Goal: Task Accomplishment & Management: Manage account settings

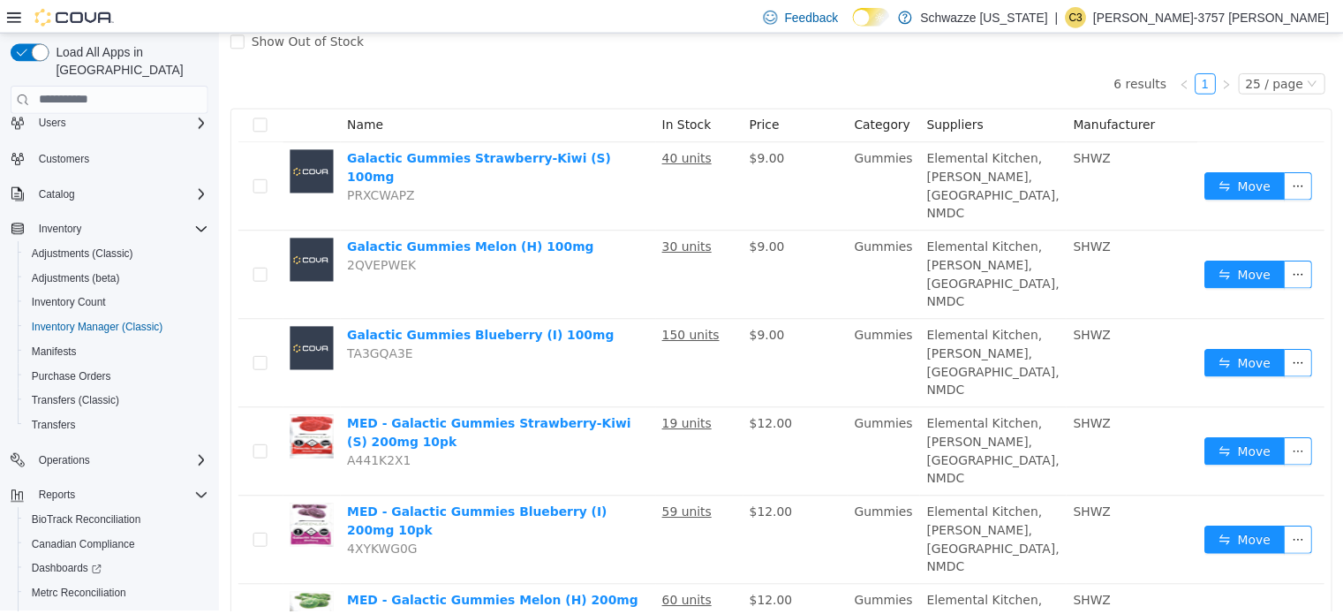
scroll to position [127, 0]
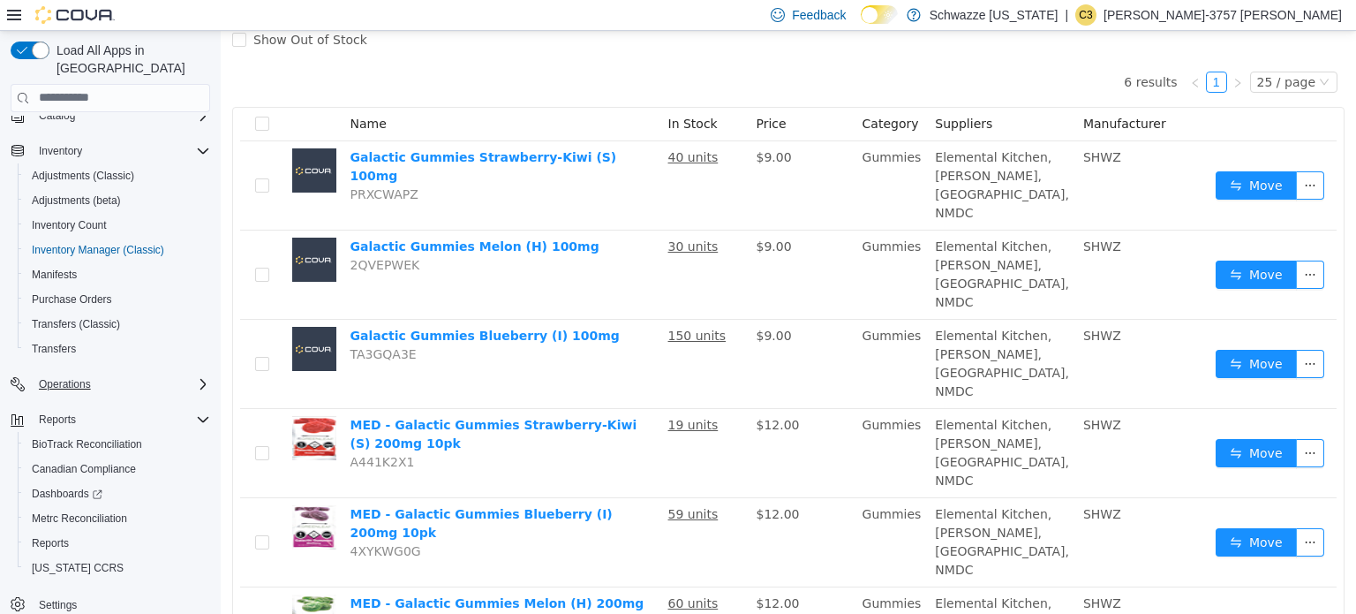
click at [99, 373] on div "Operations" at bounding box center [121, 383] width 178 height 21
click at [100, 402] on span "Cash Management" at bounding box center [76, 409] width 89 height 14
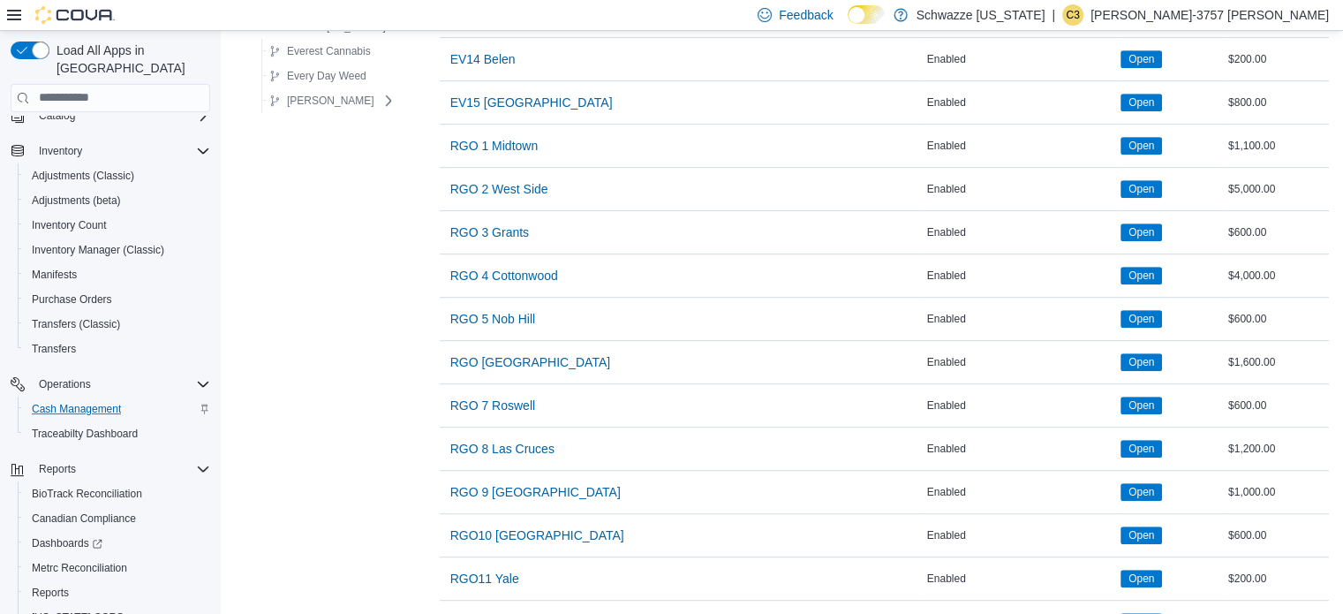
scroll to position [816, 0]
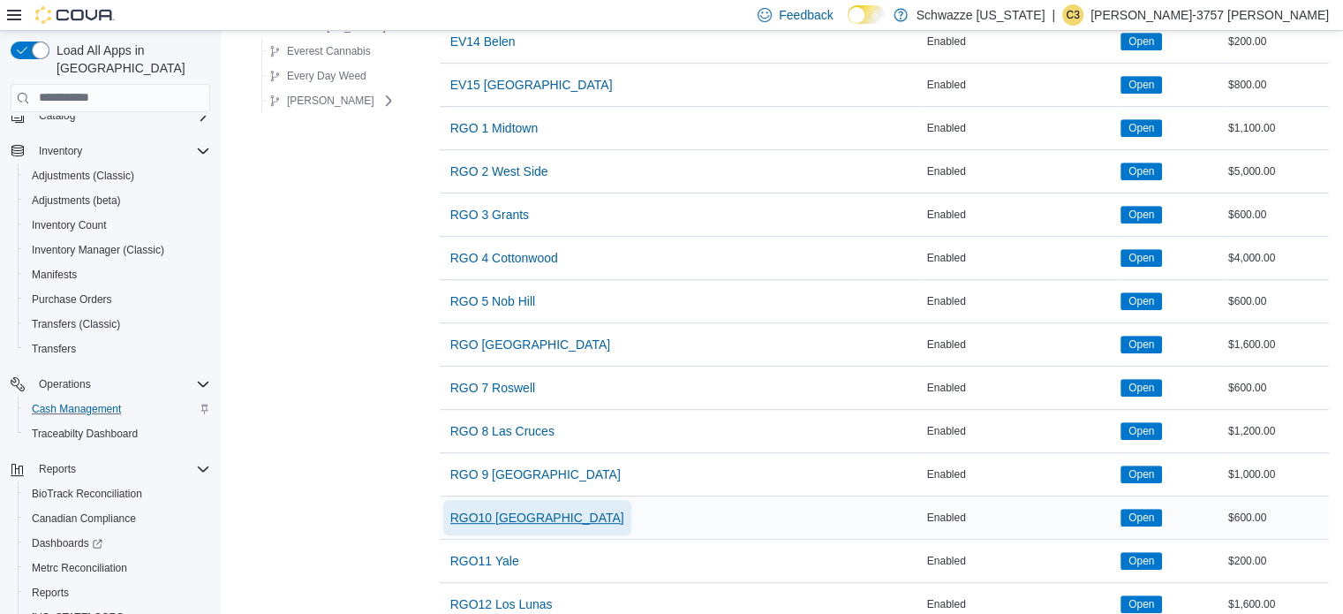
click at [536, 508] on span "RGO10 [GEOGRAPHIC_DATA]" at bounding box center [537, 517] width 174 height 18
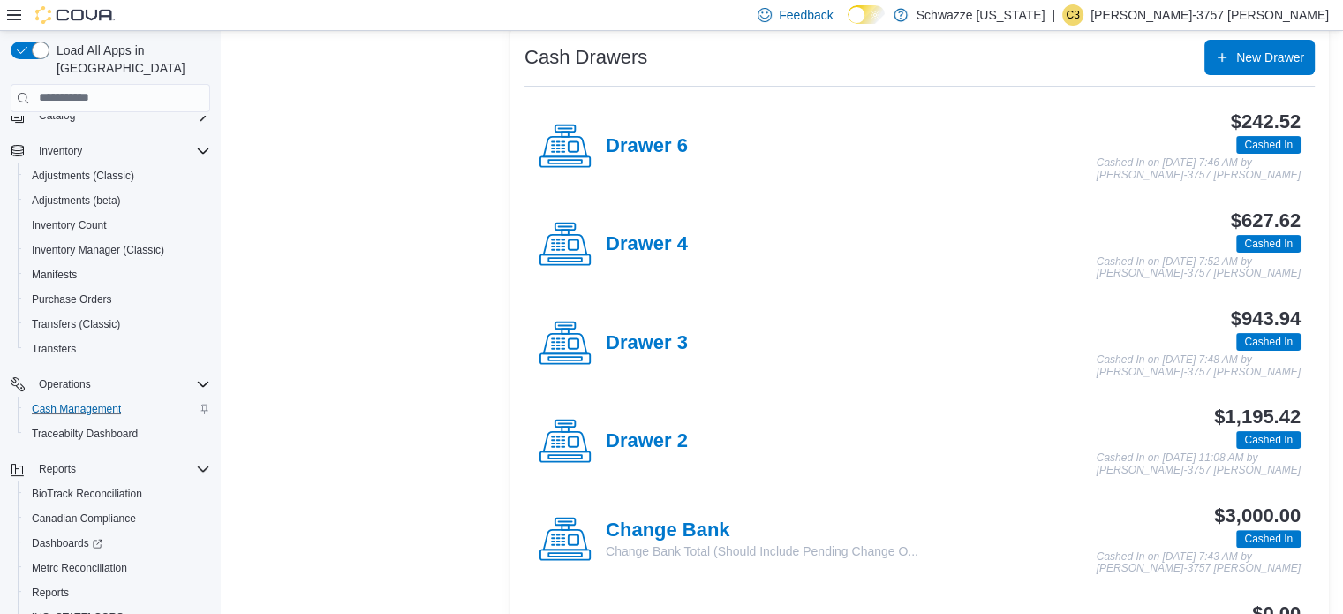
scroll to position [350, 0]
click at [666, 338] on h4 "Drawer 3" at bounding box center [647, 342] width 82 height 23
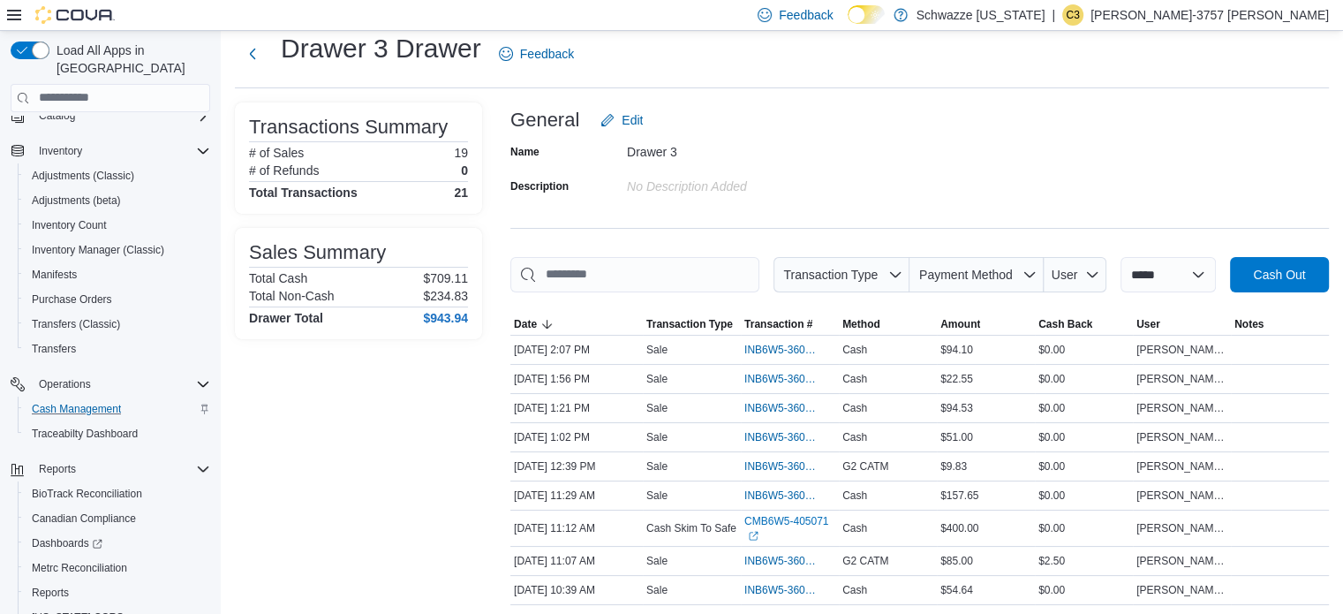
scroll to position [48, 0]
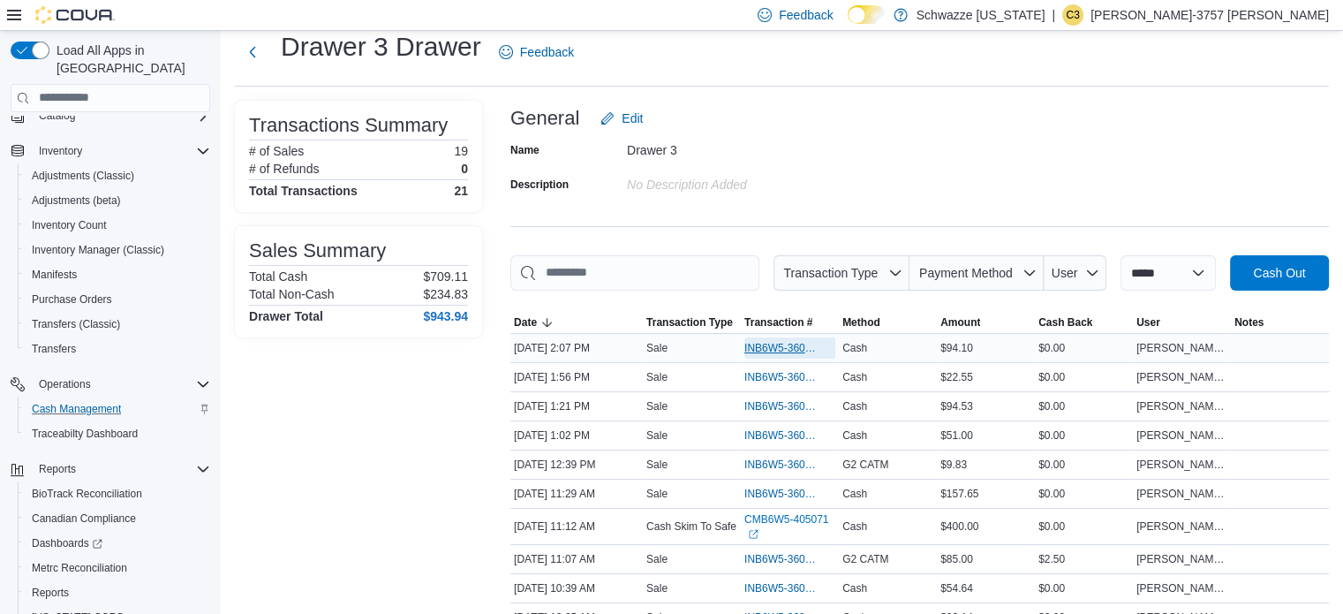
click at [810, 347] on span "INB6W5-3605254" at bounding box center [780, 348] width 73 height 14
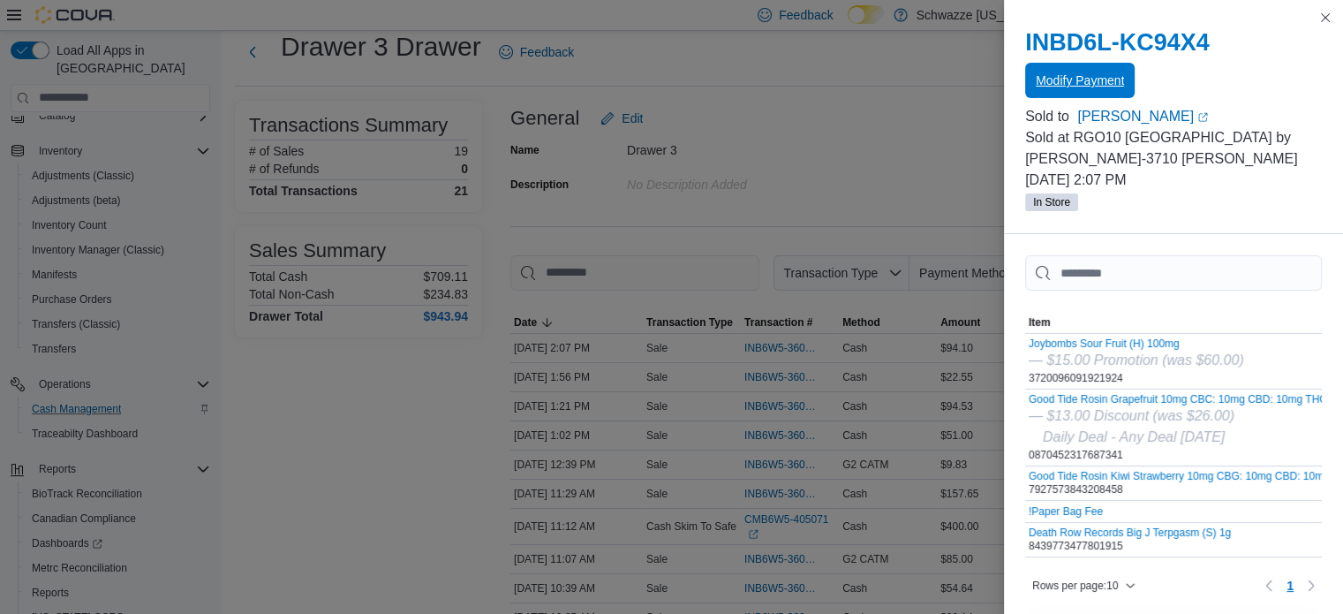
click at [1060, 66] on span "Modify Payment" at bounding box center [1079, 80] width 88 height 35
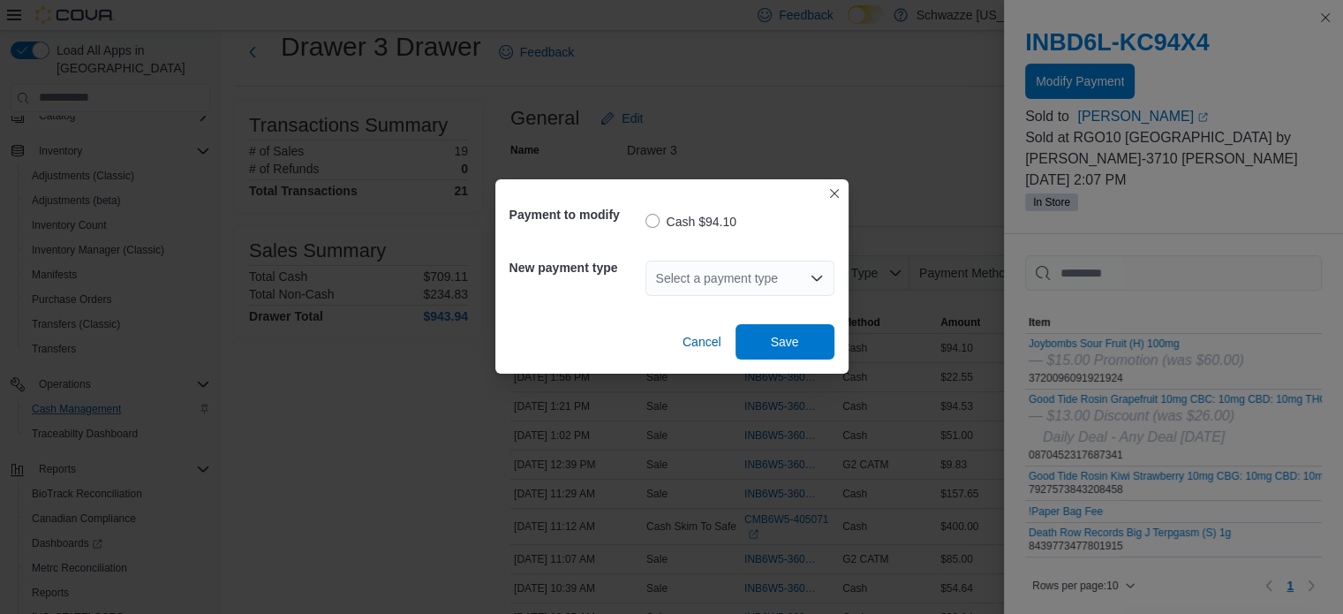
click at [729, 287] on div "Select a payment type" at bounding box center [739, 277] width 189 height 35
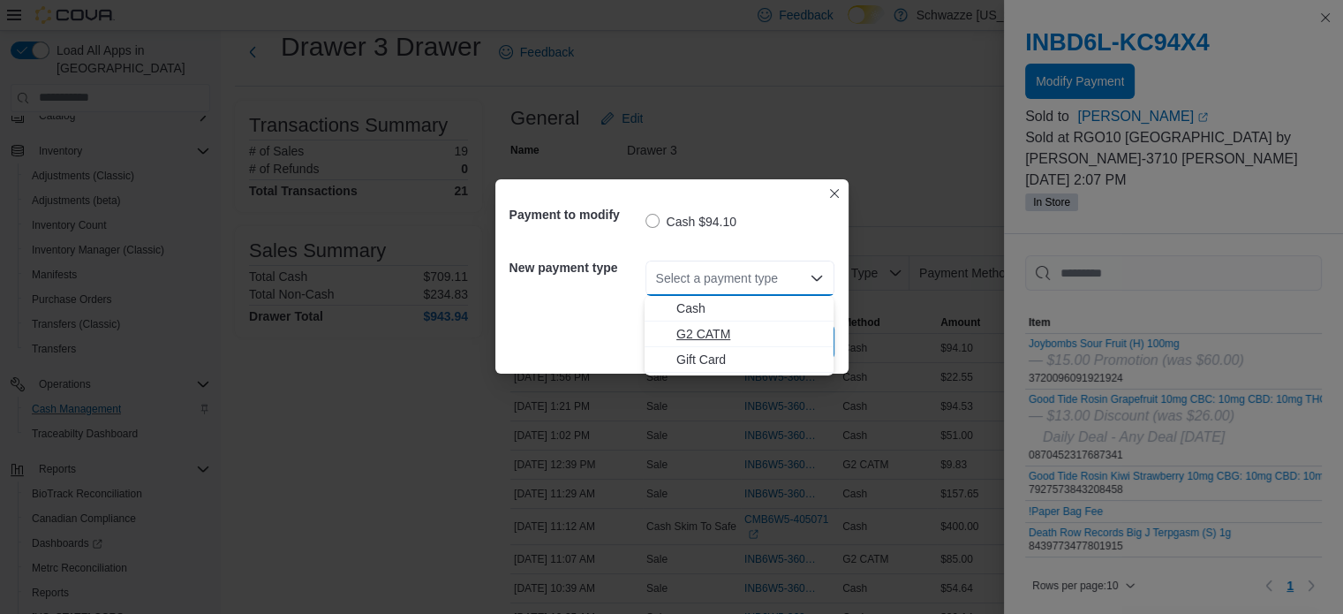
click at [713, 332] on span "G2 CATM" at bounding box center [749, 334] width 147 height 18
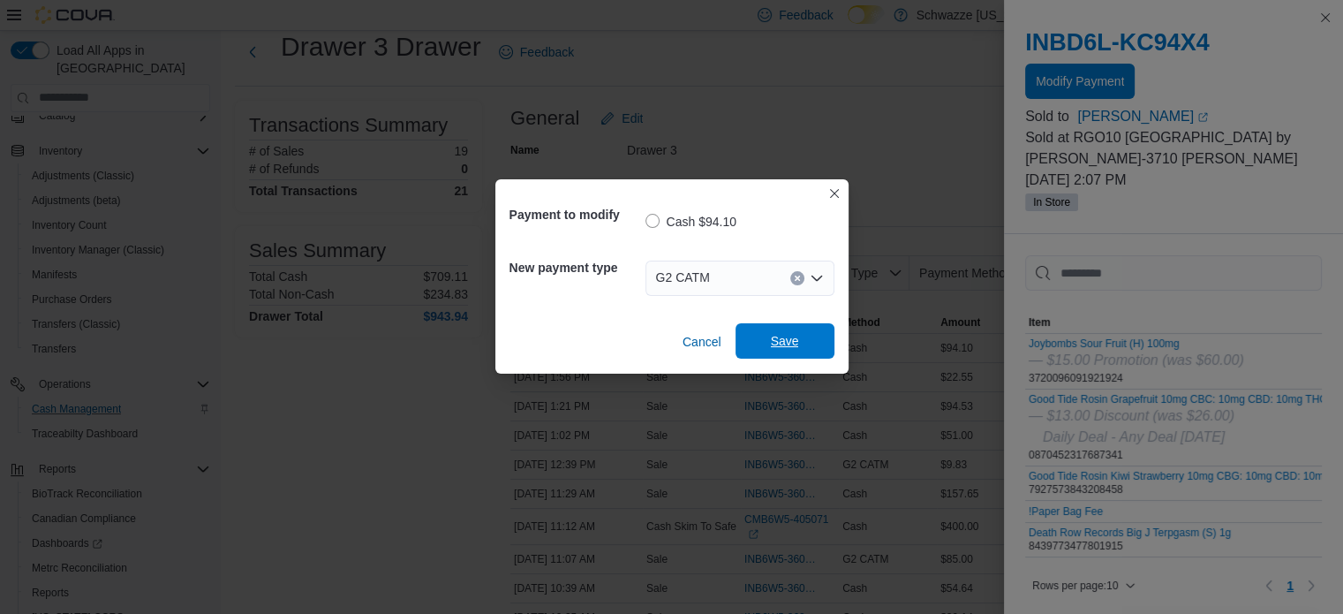
click at [782, 335] on span "Save" at bounding box center [785, 341] width 28 height 18
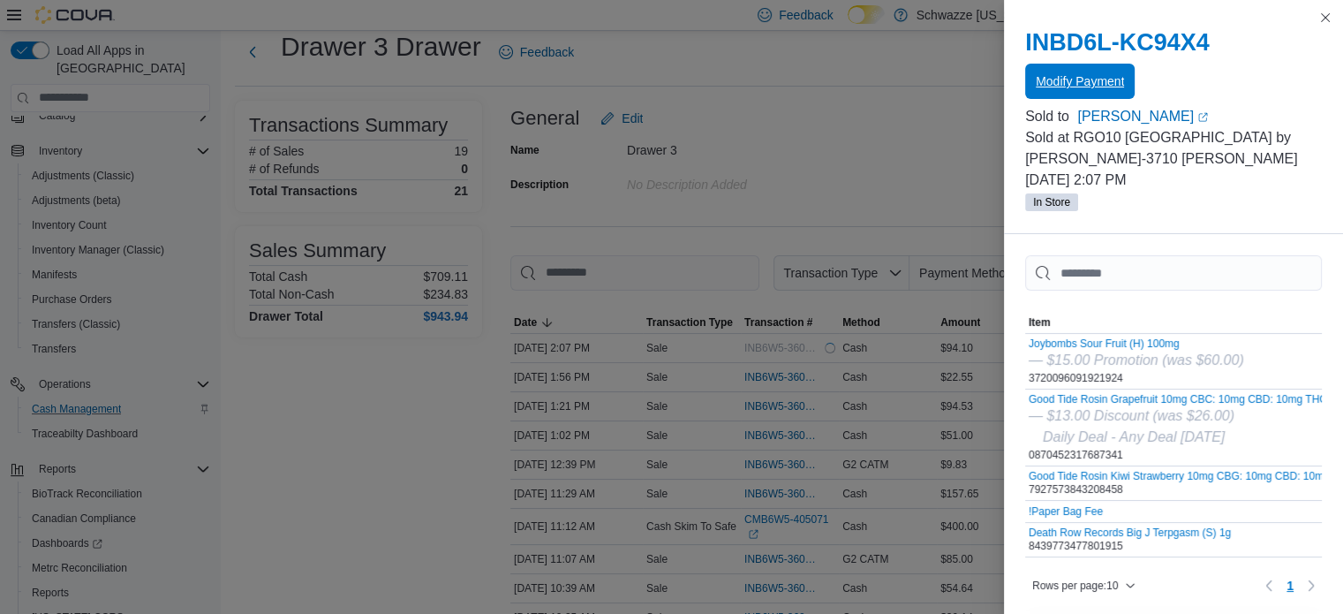
scroll to position [0, 0]
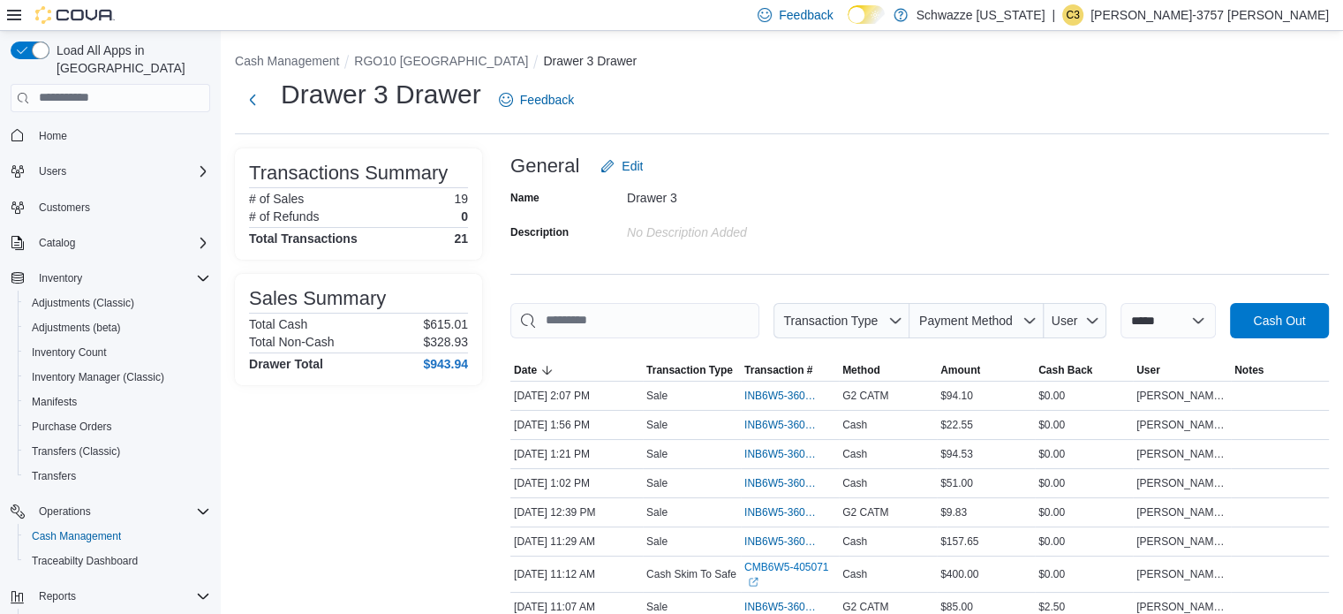
click at [877, 141] on div "**********" at bounding box center [782, 565] width 1122 height 1068
click at [83, 370] on span "Inventory Manager (Classic)" at bounding box center [98, 377] width 132 height 14
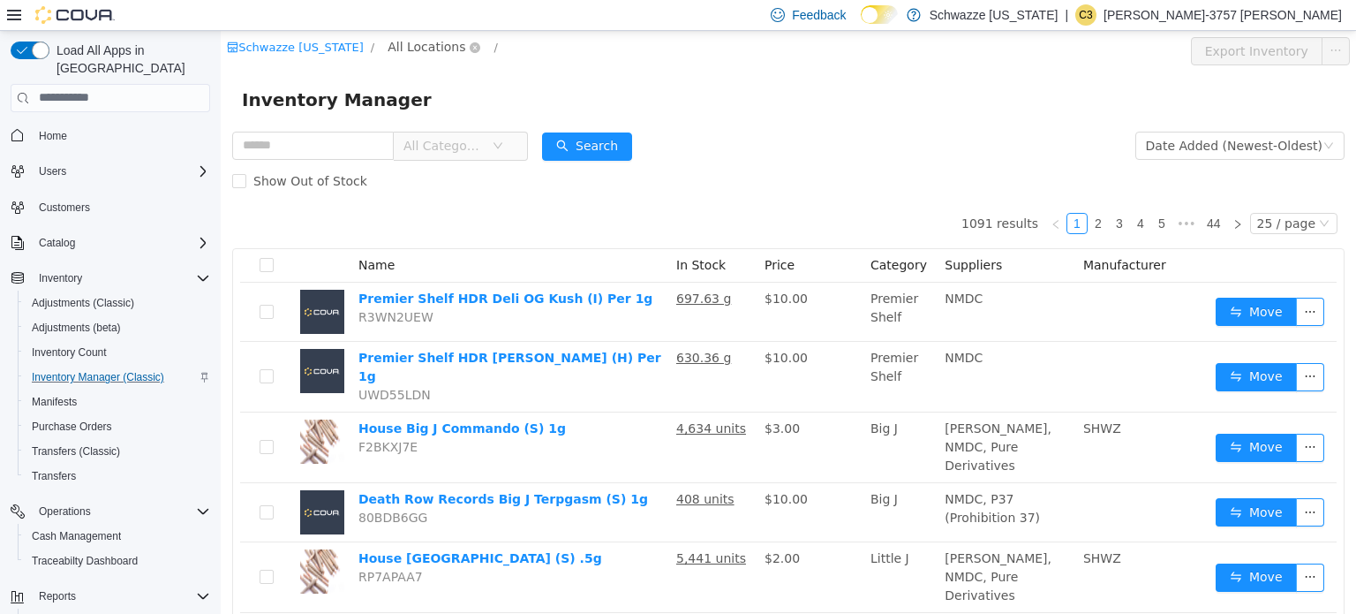
click at [439, 38] on span "All Locations" at bounding box center [427, 45] width 78 height 19
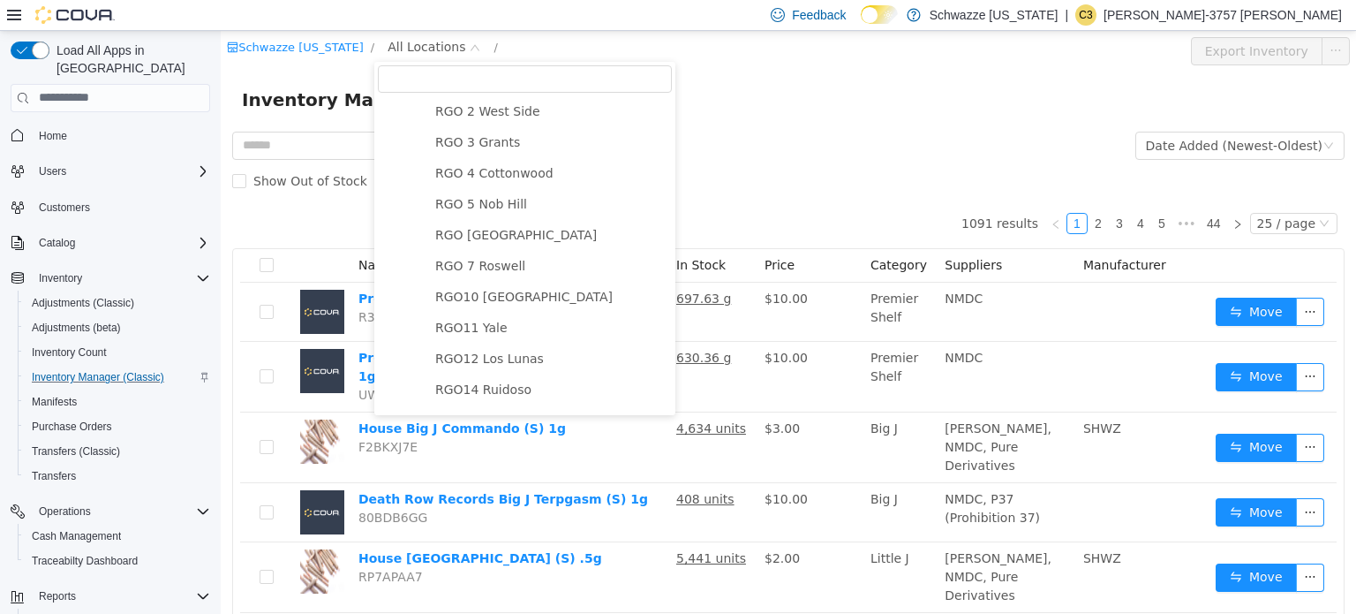
scroll to position [620, 0]
click at [493, 301] on span "RGO10 [GEOGRAPHIC_DATA]" at bounding box center [523, 294] width 177 height 14
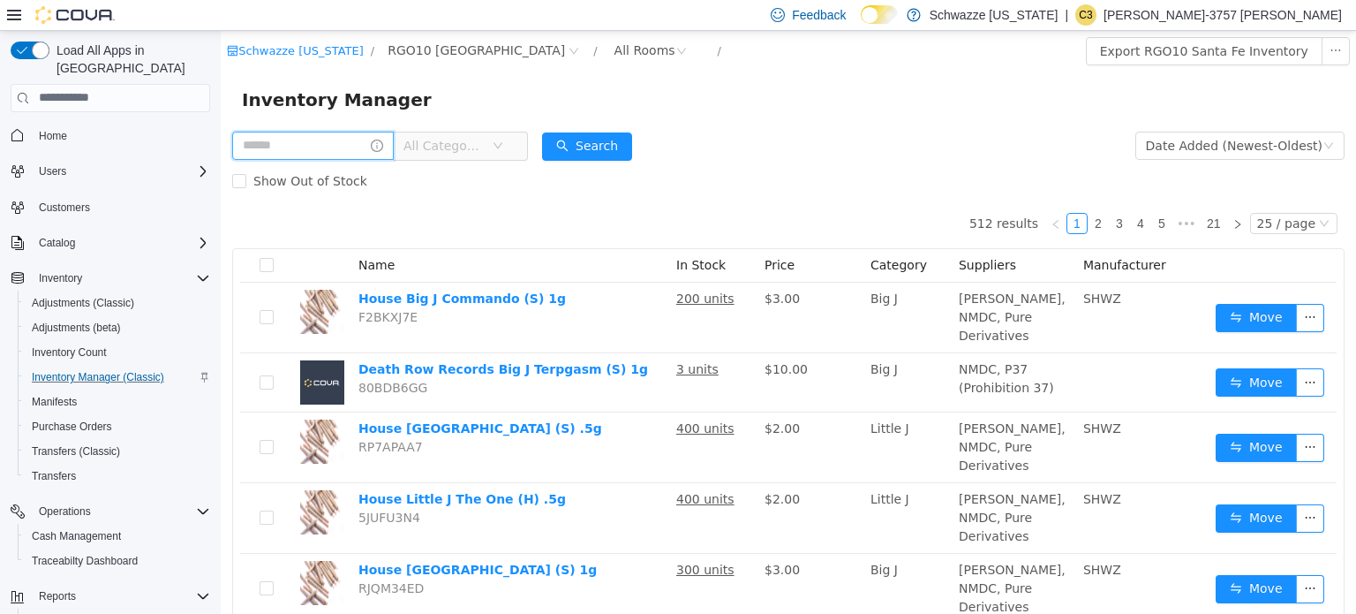
click at [272, 140] on input "text" at bounding box center [313, 145] width 162 height 28
type input "****"
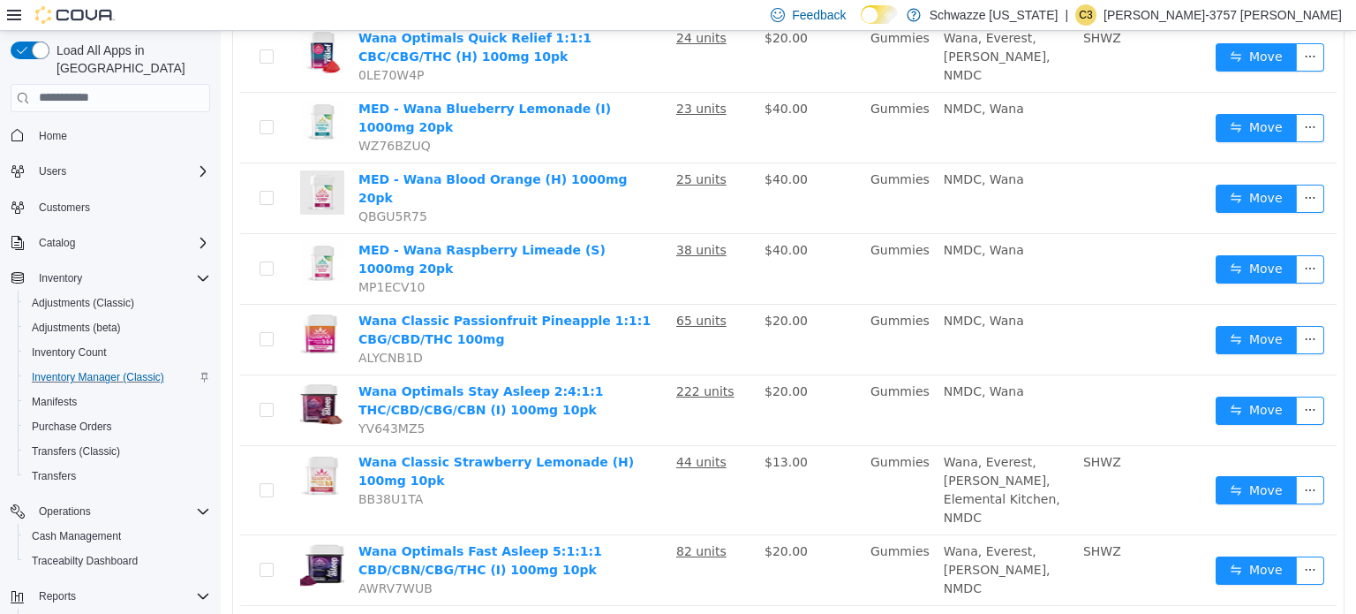
scroll to position [332, 0]
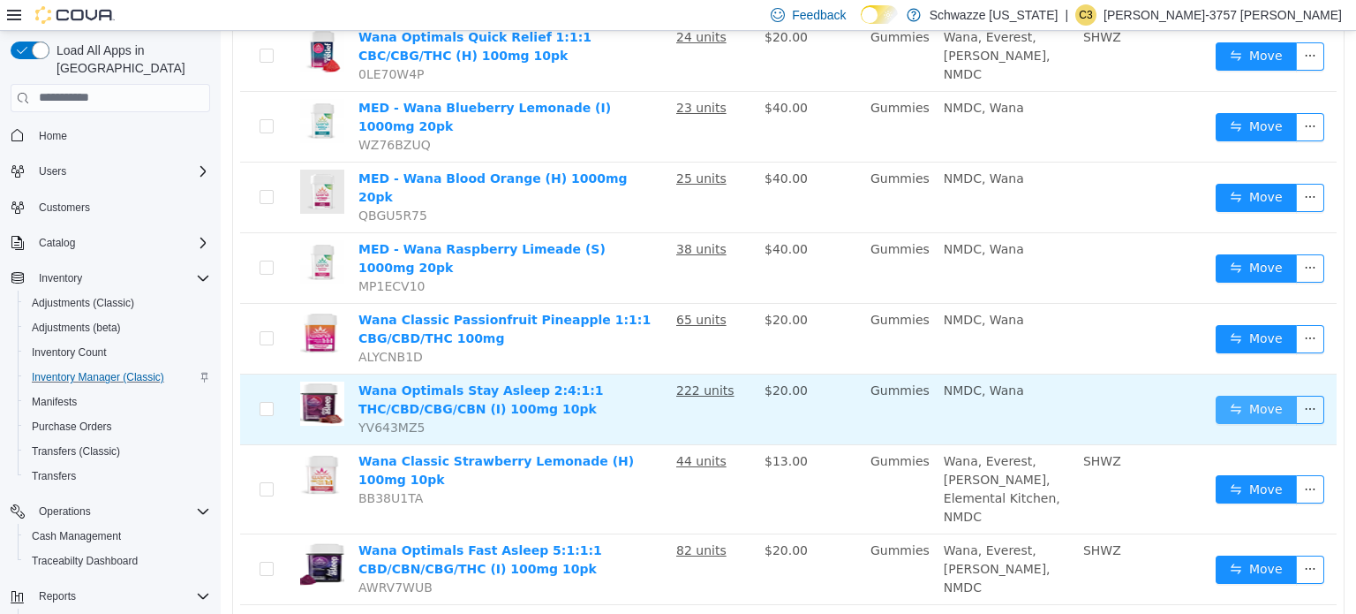
click at [1243, 395] on button "Move" at bounding box center [1256, 409] width 81 height 28
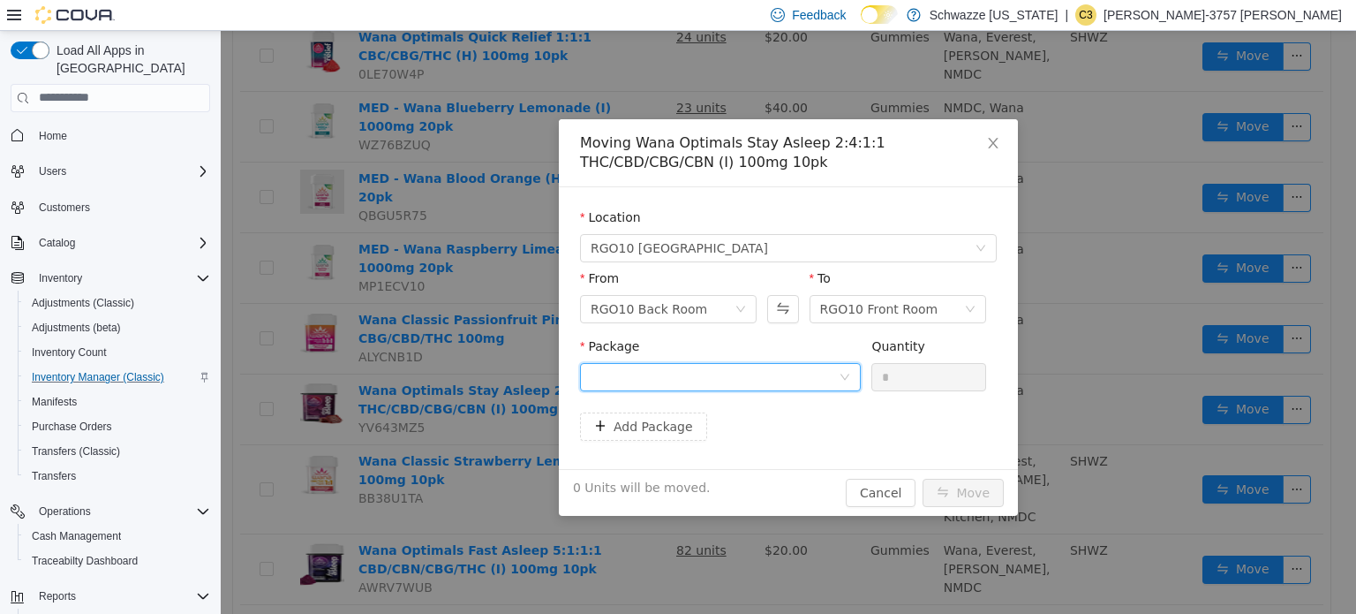
click at [694, 384] on div at bounding box center [715, 376] width 248 height 26
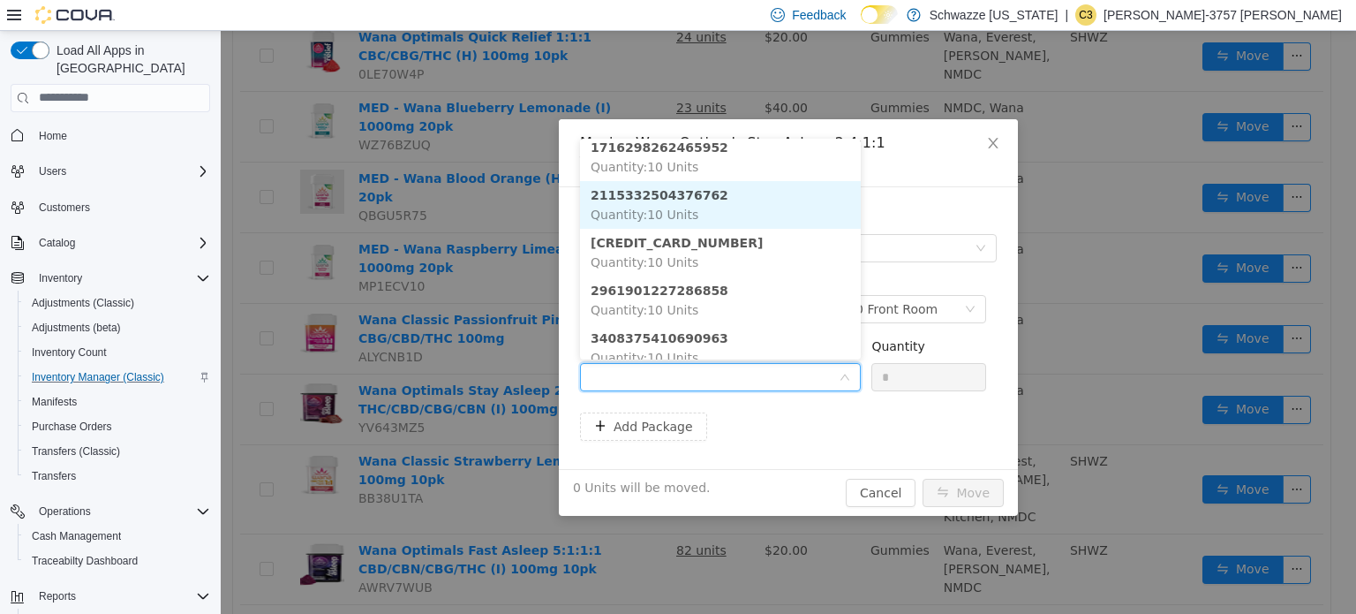
scroll to position [378, 0]
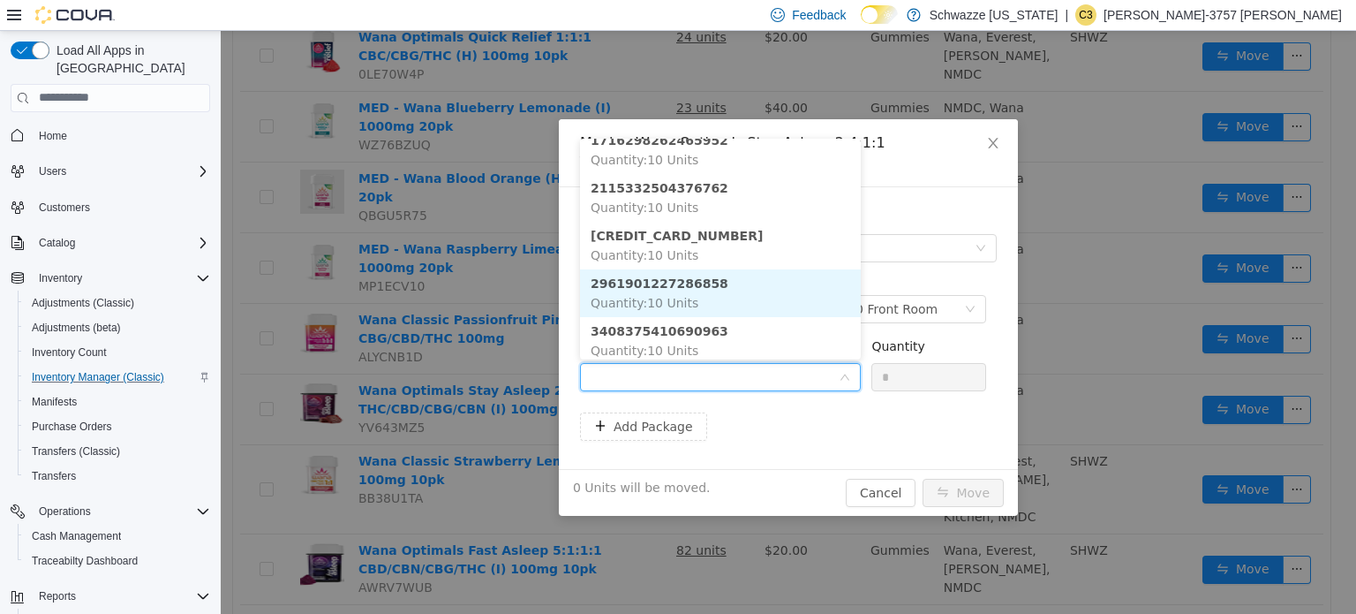
click at [717, 299] on li "2961901227286858 Quantity : 10 Units" at bounding box center [720, 292] width 281 height 48
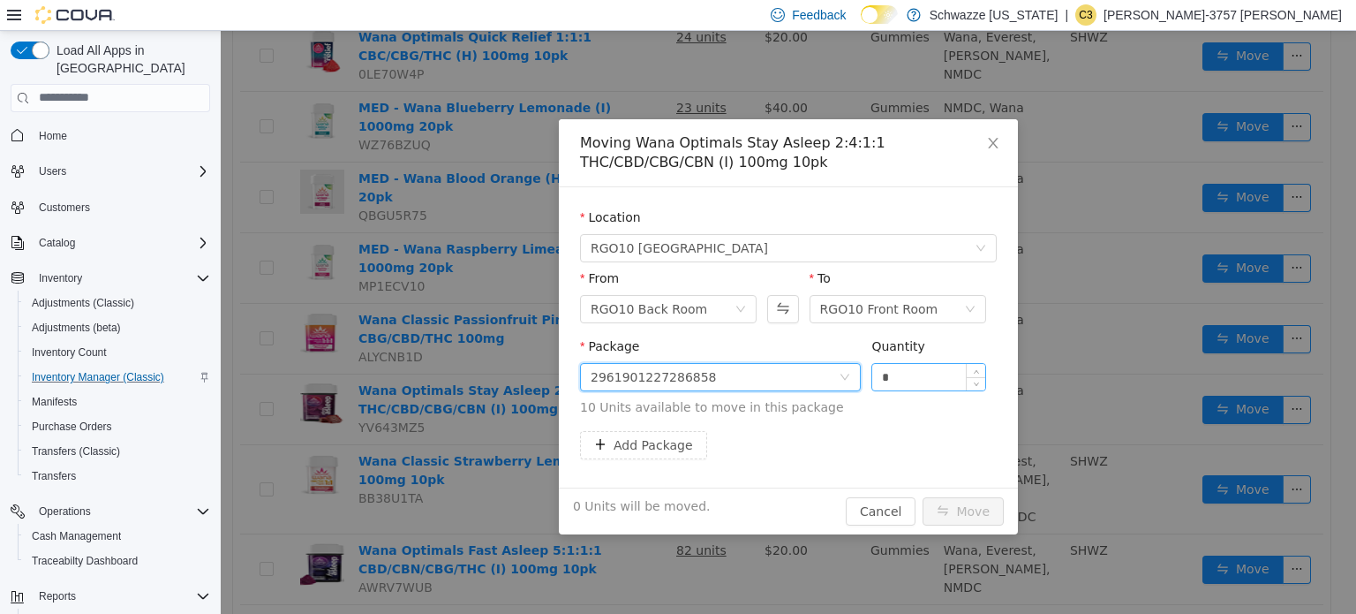
click at [900, 373] on input "*" at bounding box center [928, 376] width 113 height 26
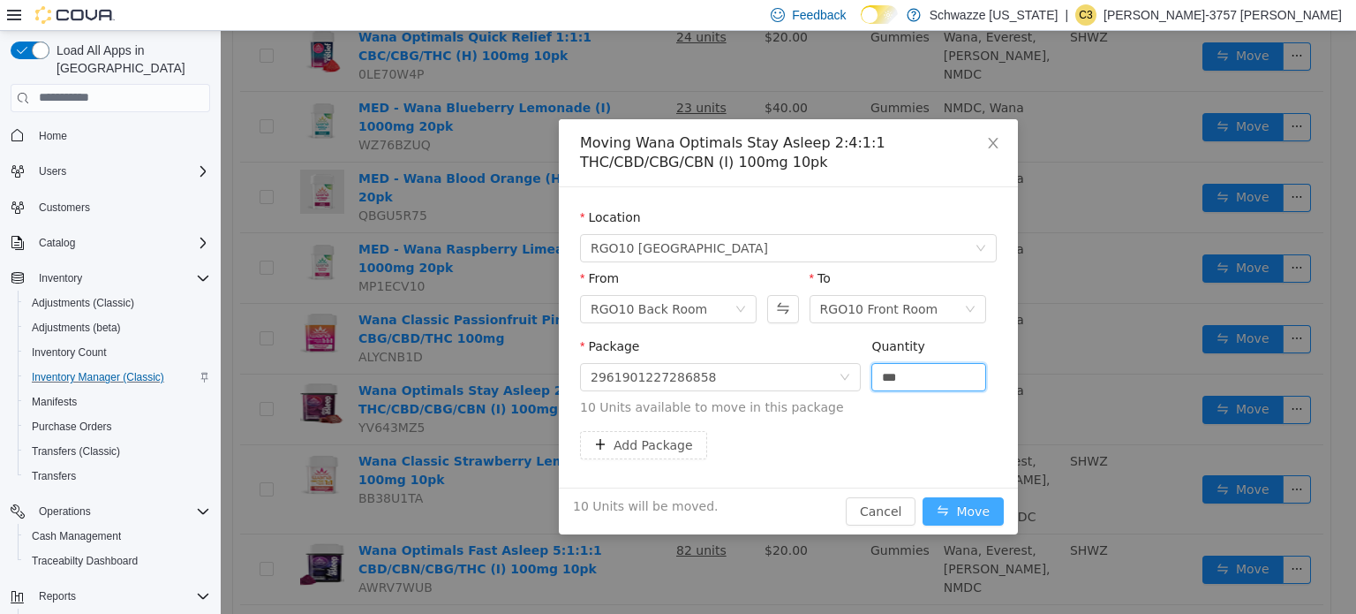
type input "**"
click at [960, 510] on button "Move" at bounding box center [962, 510] width 81 height 28
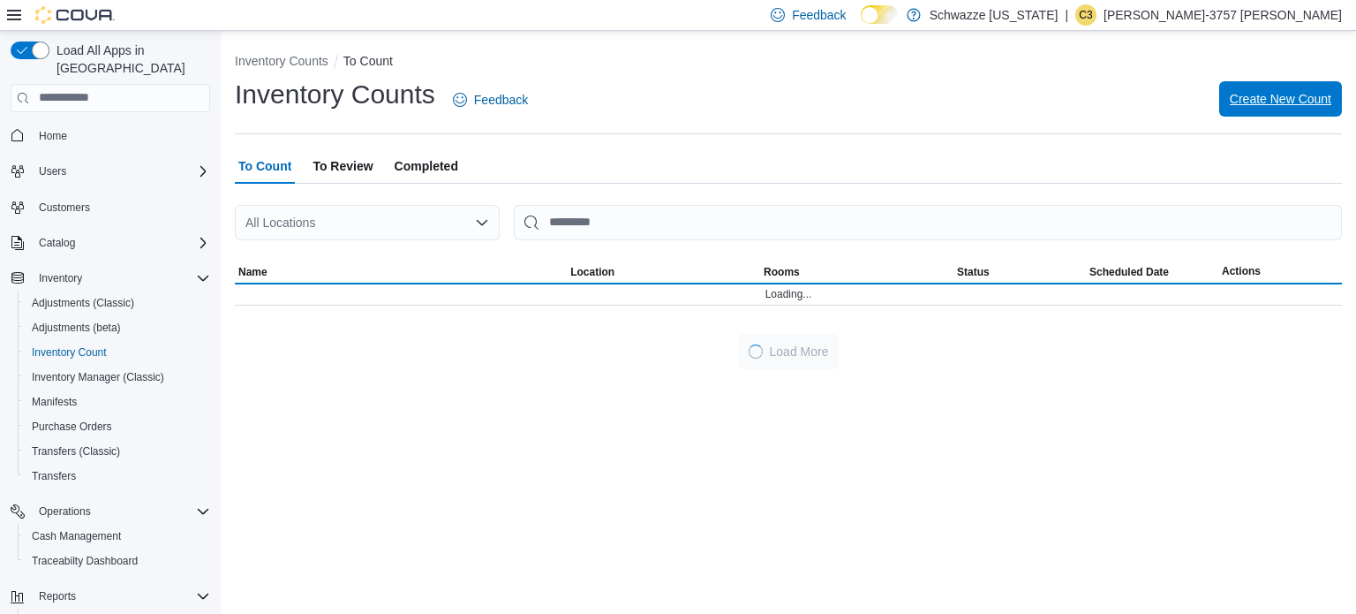
click at [1272, 85] on span "Create New Count" at bounding box center [1281, 98] width 102 height 35
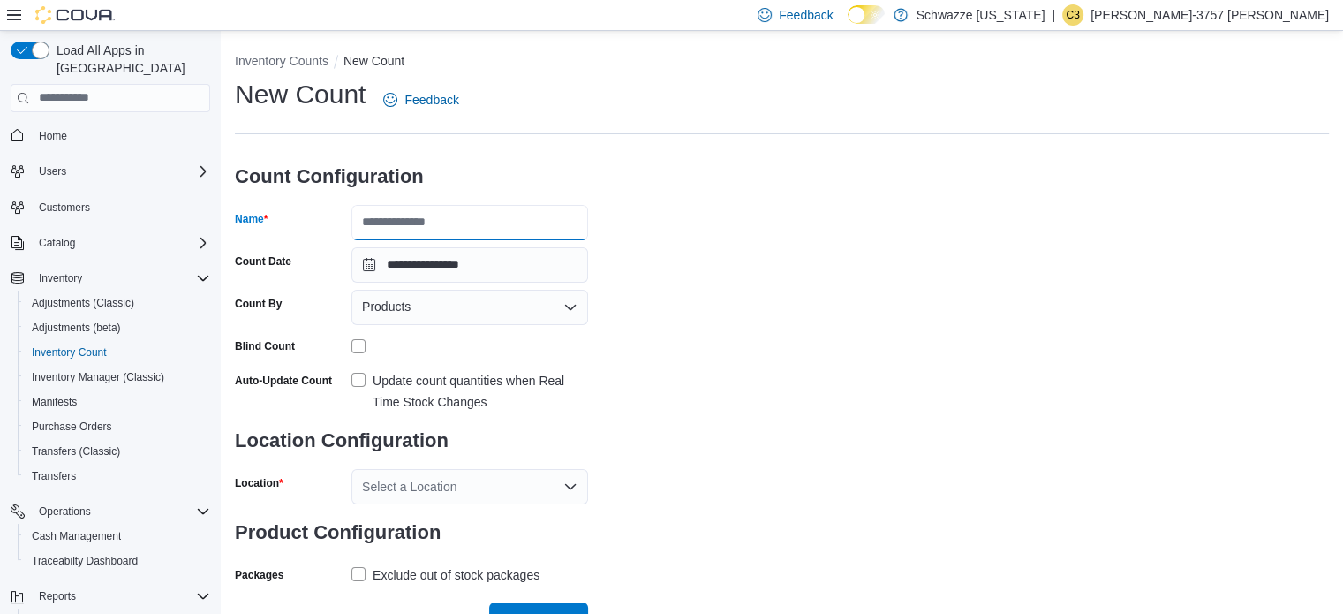
click at [406, 220] on input "Name" at bounding box center [469, 222] width 237 height 35
type input "**********"
click at [749, 295] on div "**********" at bounding box center [782, 332] width 1094 height 511
click at [353, 386] on label "Update count quantities when Real Time Stock Changes" at bounding box center [469, 391] width 237 height 42
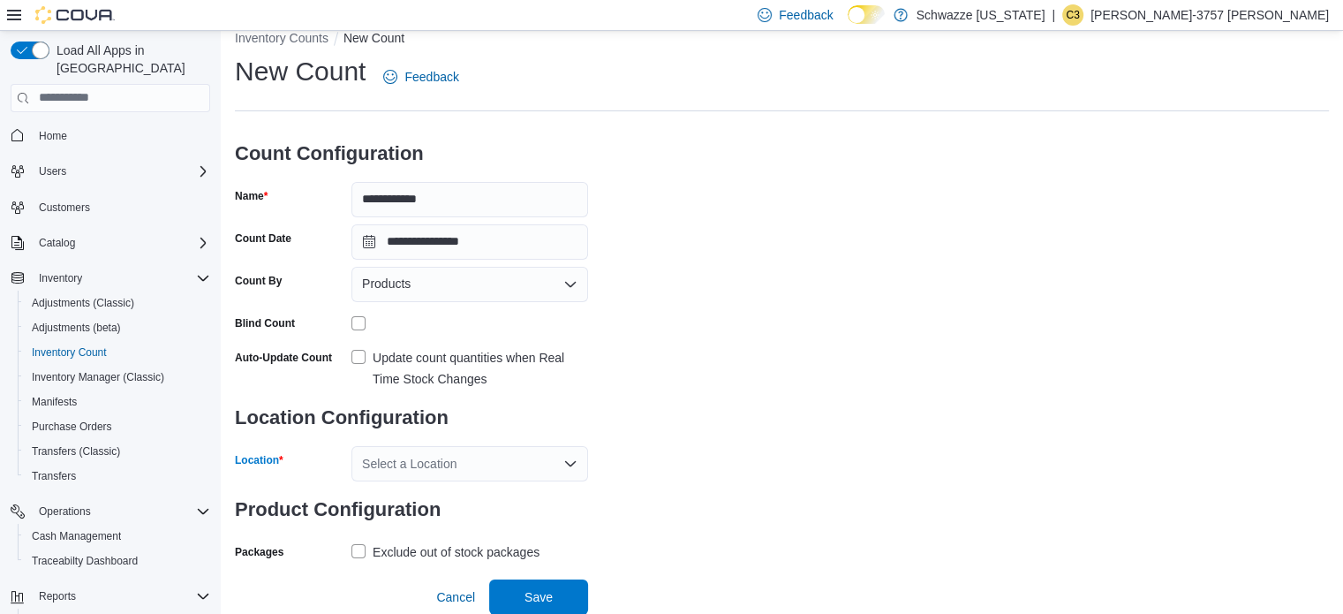
click at [458, 459] on div "Select a Location" at bounding box center [469, 463] width 237 height 35
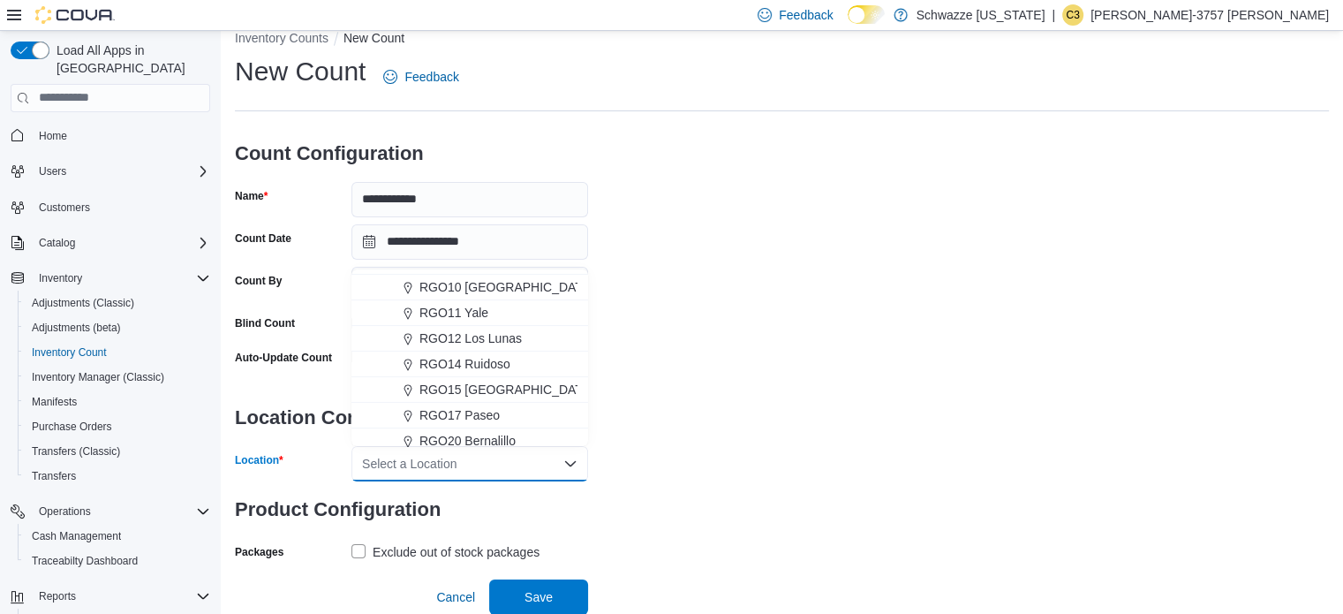
scroll to position [654, 0]
click at [513, 292] on span "RGO10 [GEOGRAPHIC_DATA]" at bounding box center [506, 293] width 174 height 18
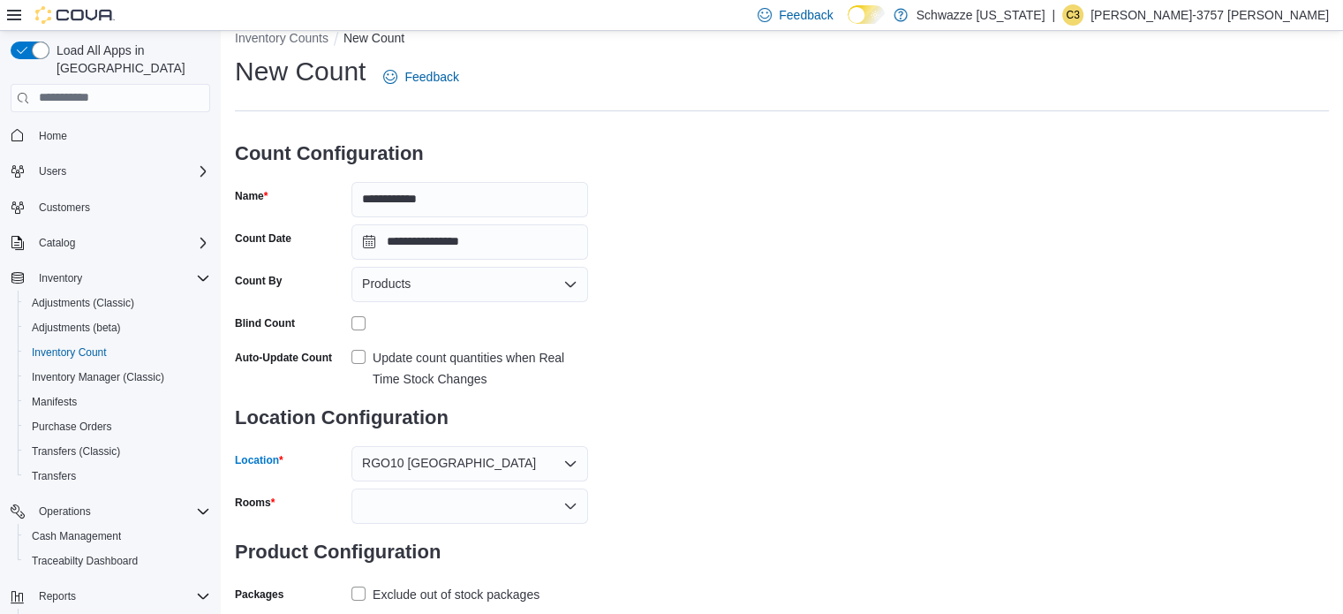
click at [809, 387] on div "**********" at bounding box center [782, 330] width 1094 height 553
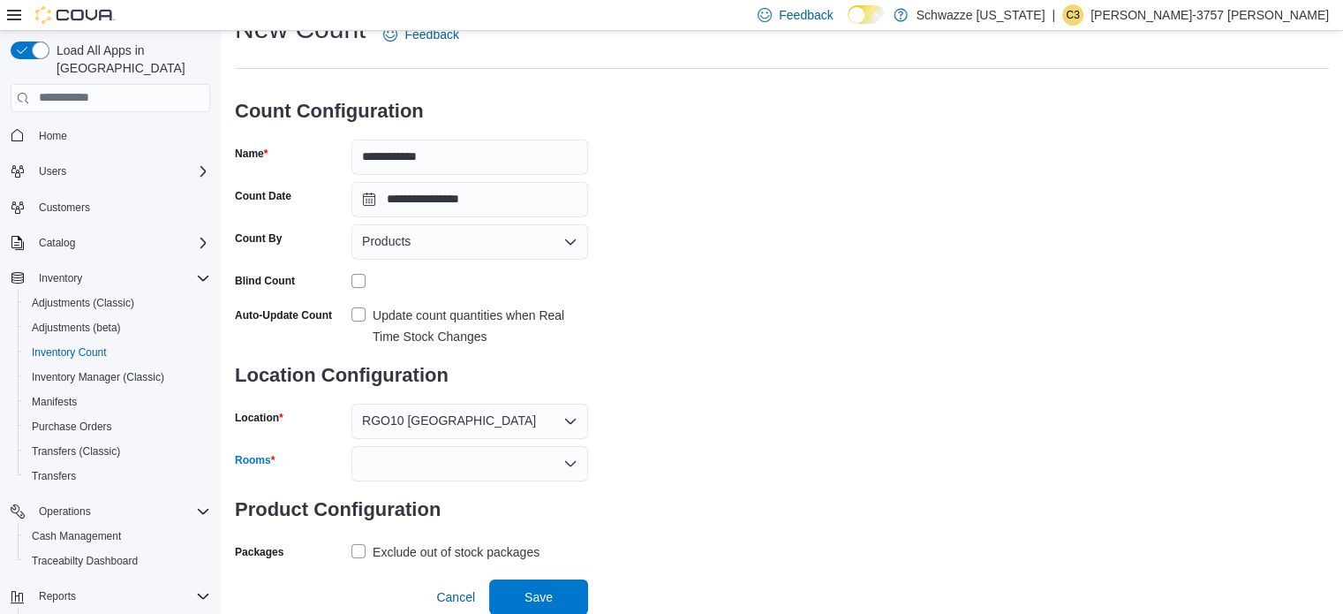
click at [477, 456] on div at bounding box center [469, 463] width 237 height 35
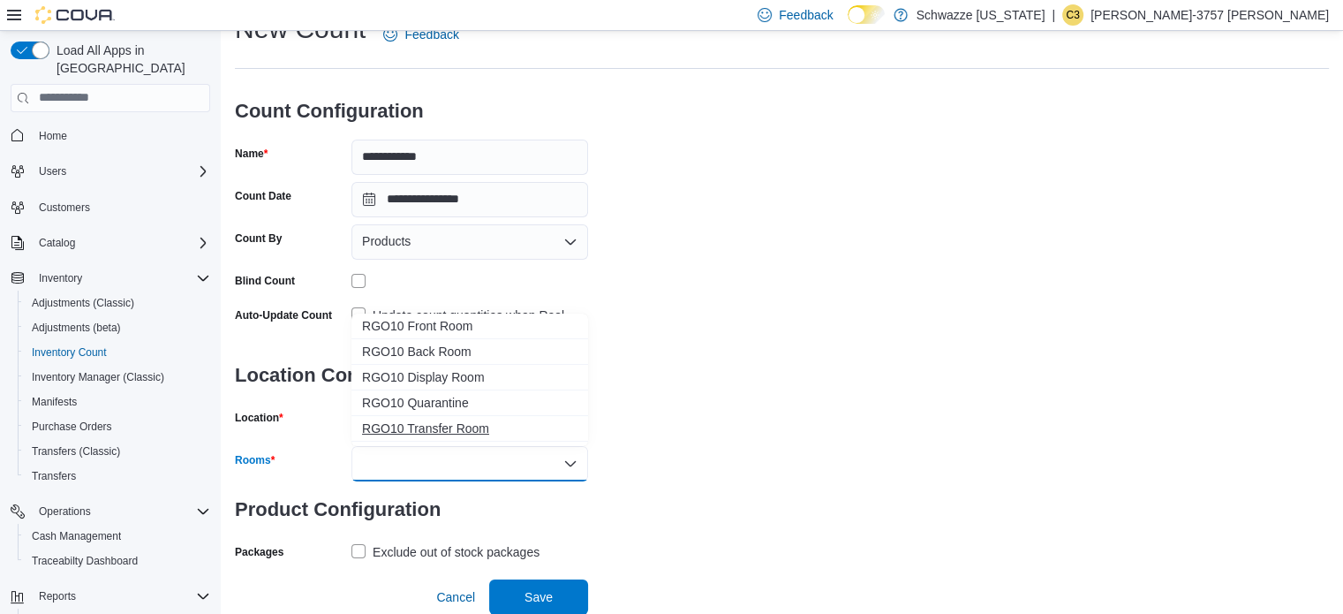
click at [445, 425] on span "RGO10 Transfer Room" at bounding box center [469, 428] width 215 height 18
click at [445, 411] on span "RGO10 Quarantine" at bounding box center [469, 403] width 215 height 18
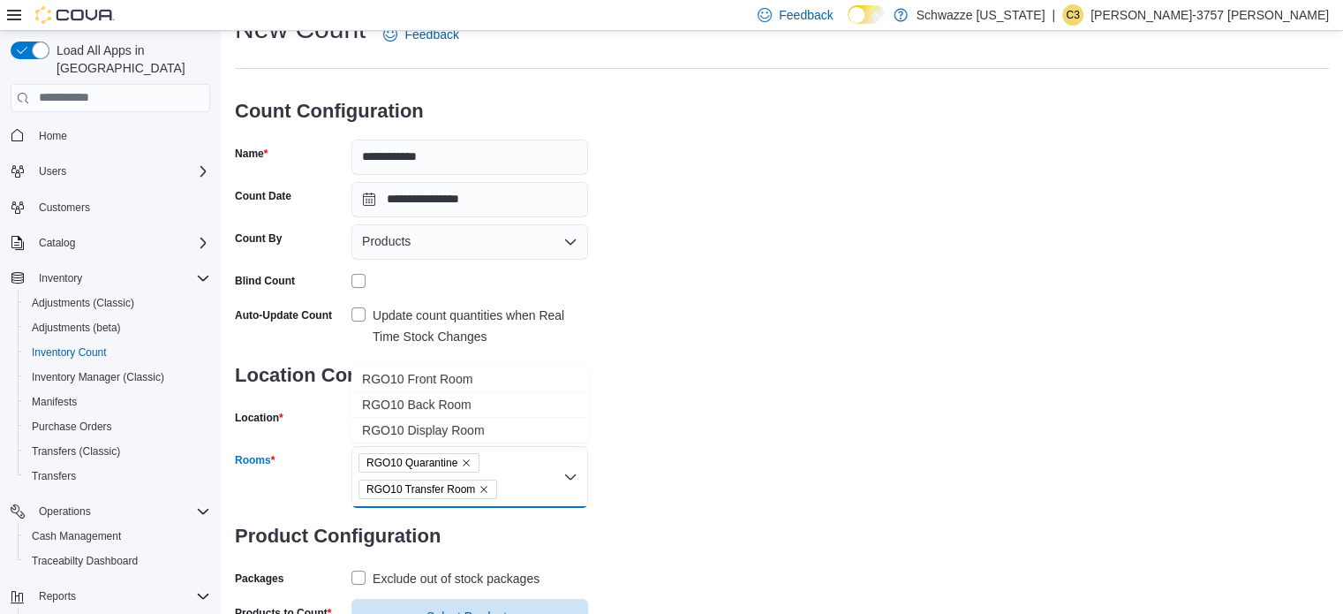
click at [445, 425] on span "RGO10 Display Room" at bounding box center [469, 430] width 215 height 18
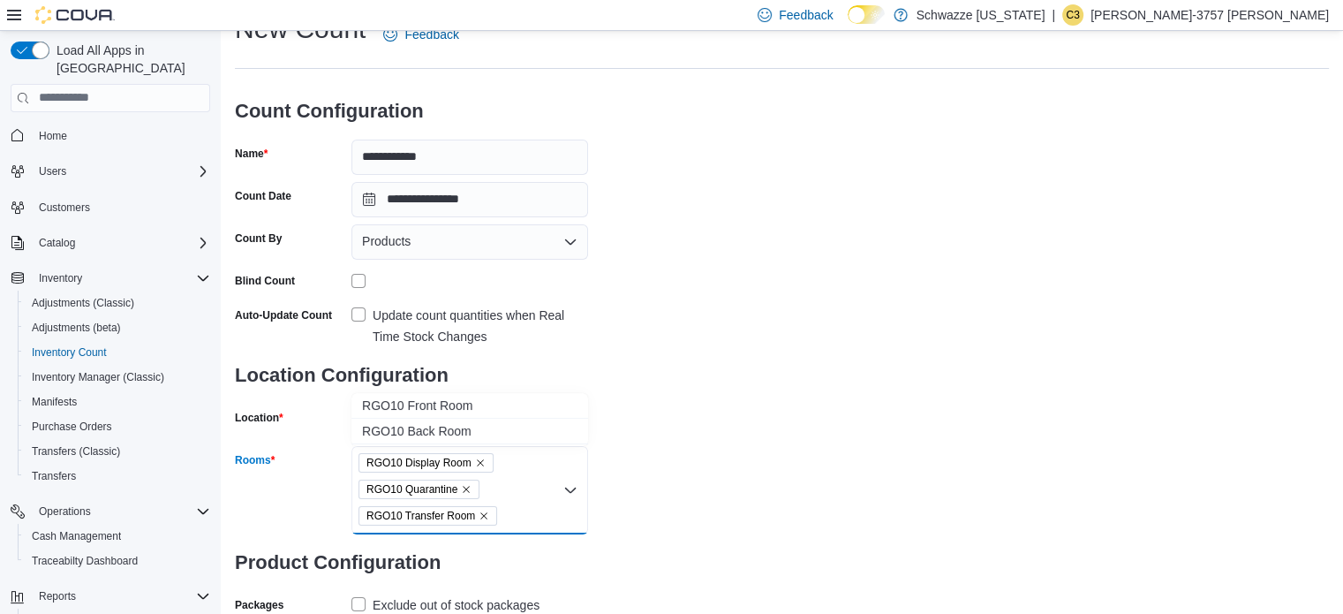
click at [445, 425] on span "RGO10 Back Room" at bounding box center [469, 431] width 215 height 18
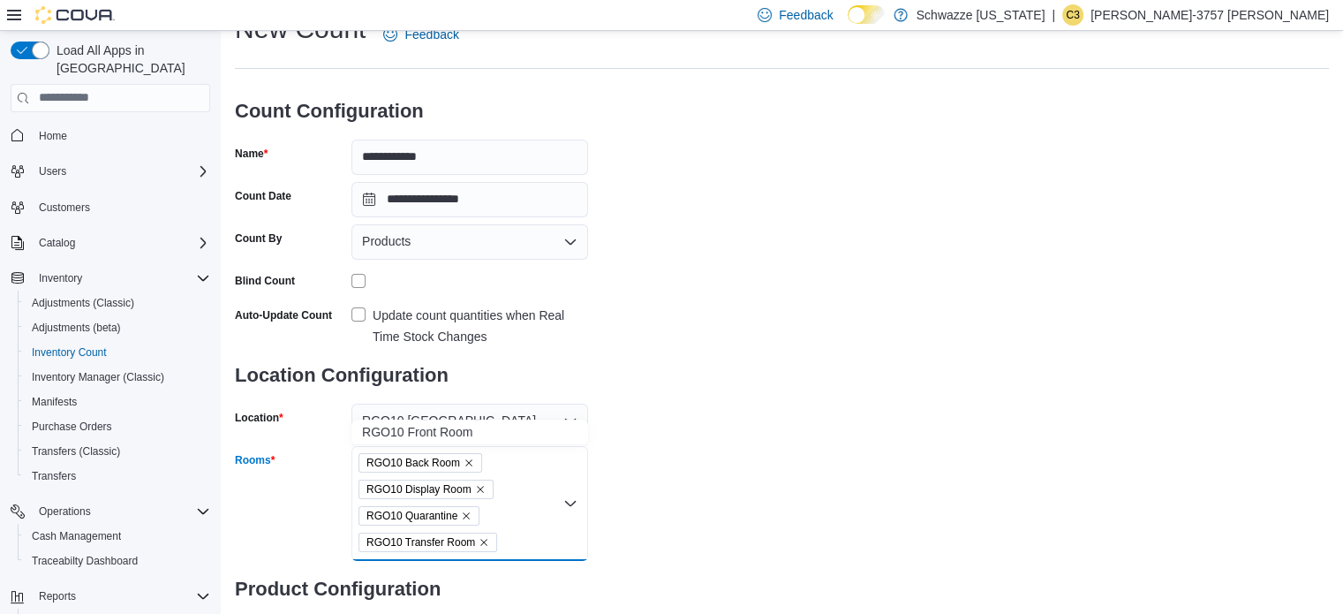
click at [445, 425] on span "RGO10 Front Room" at bounding box center [469, 432] width 215 height 18
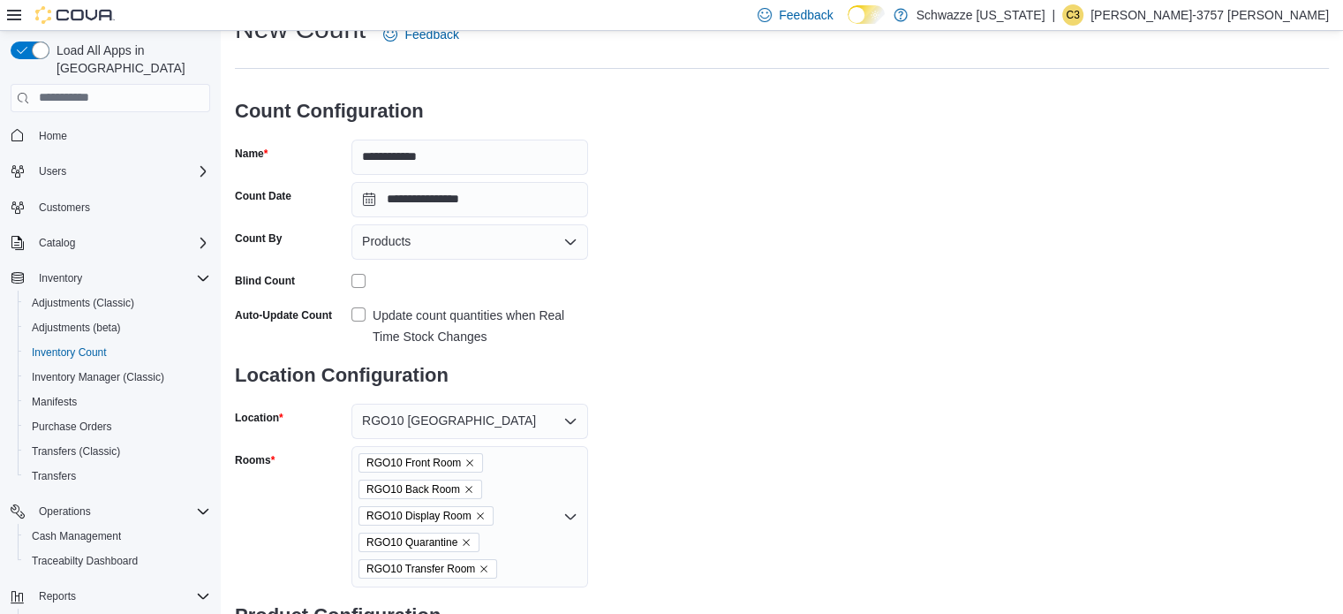
click at [697, 441] on div "**********" at bounding box center [782, 362] width 1094 height 702
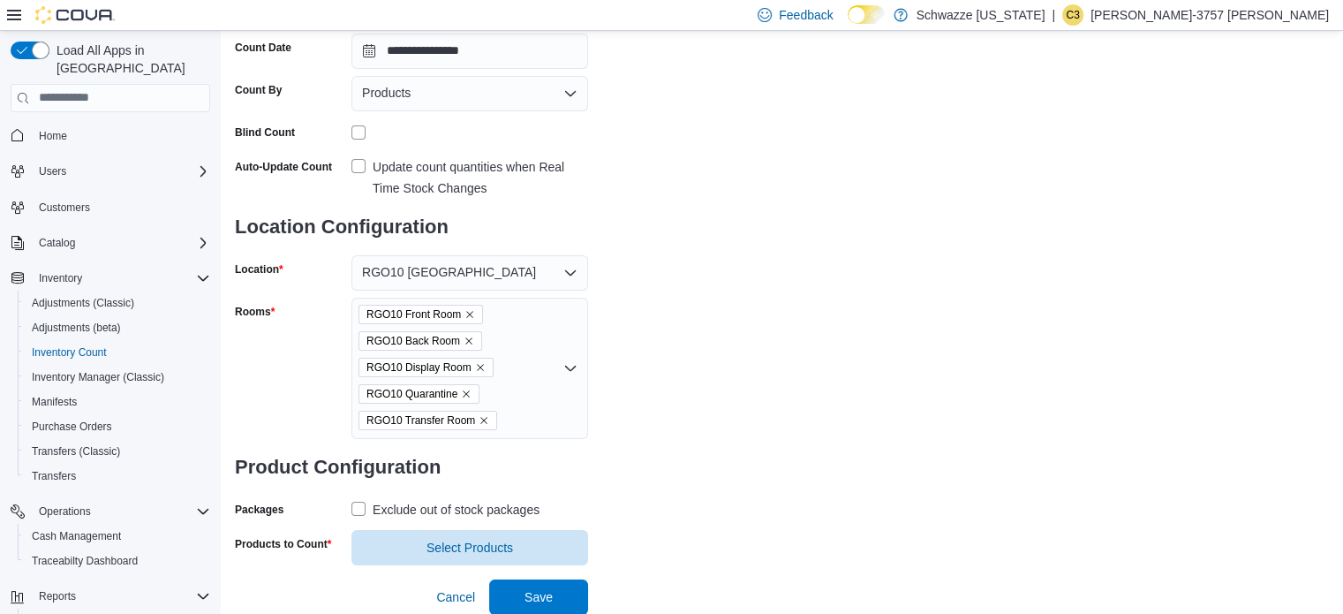
click at [482, 509] on div "Exclude out of stock packages" at bounding box center [456, 509] width 167 height 21
click at [468, 551] on span "Select Products" at bounding box center [469, 547] width 87 height 18
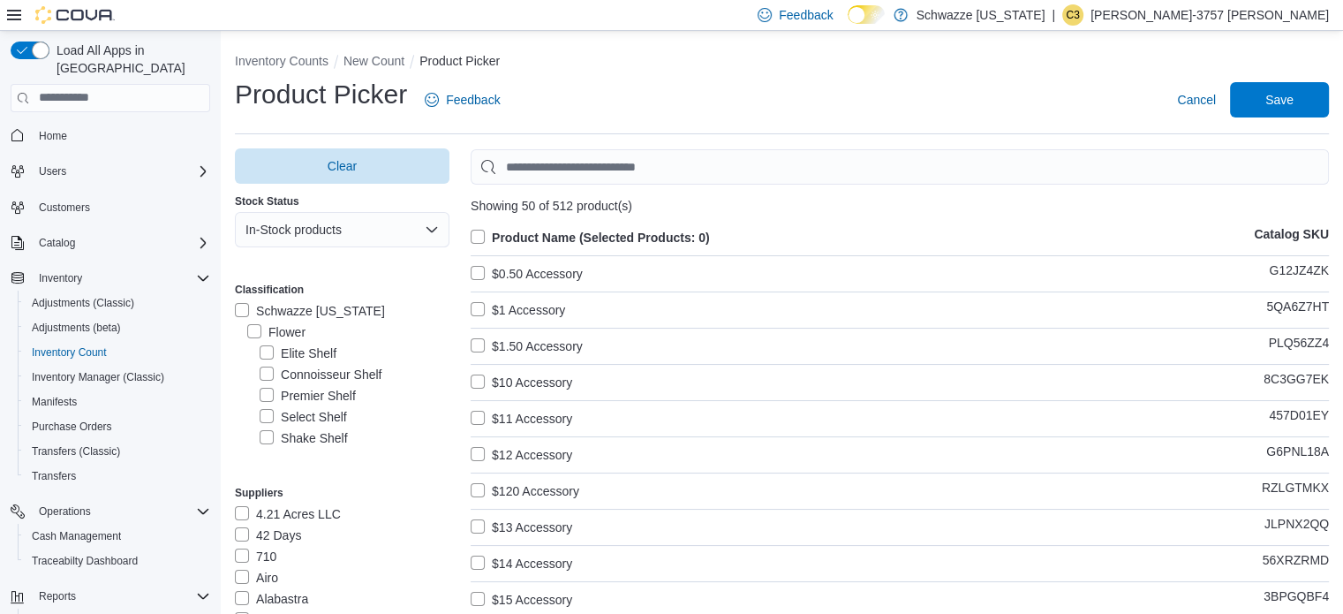
click at [265, 334] on label "Flower" at bounding box center [276, 331] width 58 height 21
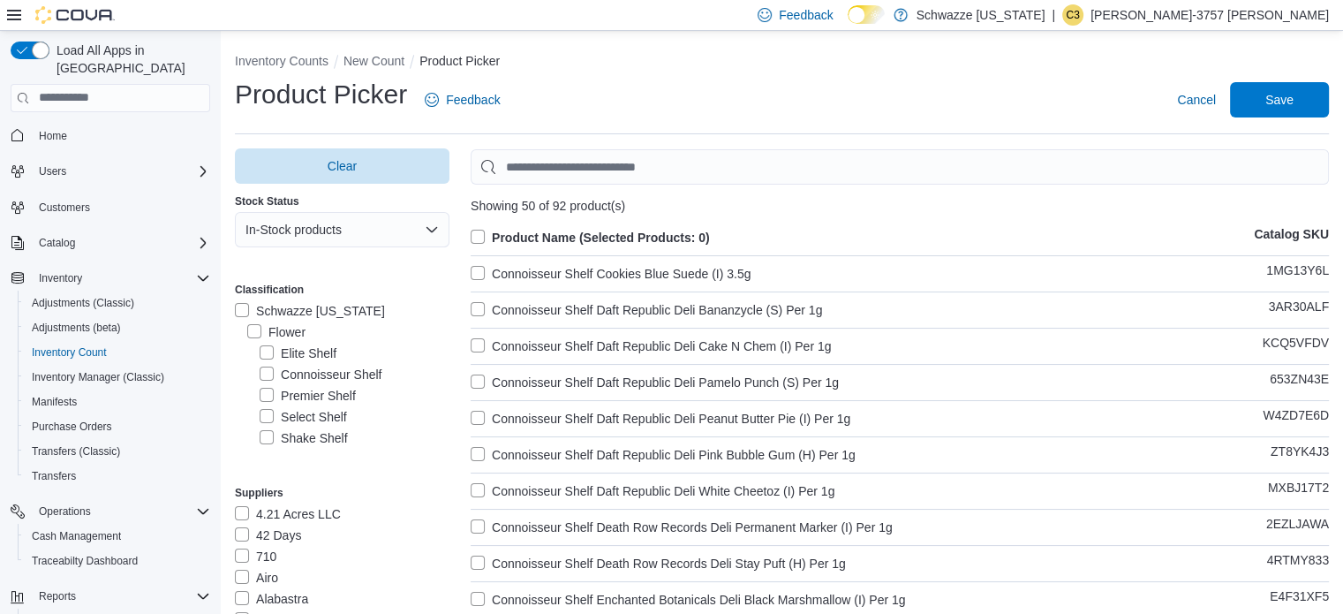
click at [543, 232] on label "Product Name (Selected Products: 0)" at bounding box center [590, 237] width 239 height 21
click at [1289, 97] on span "Save" at bounding box center [1279, 99] width 28 height 18
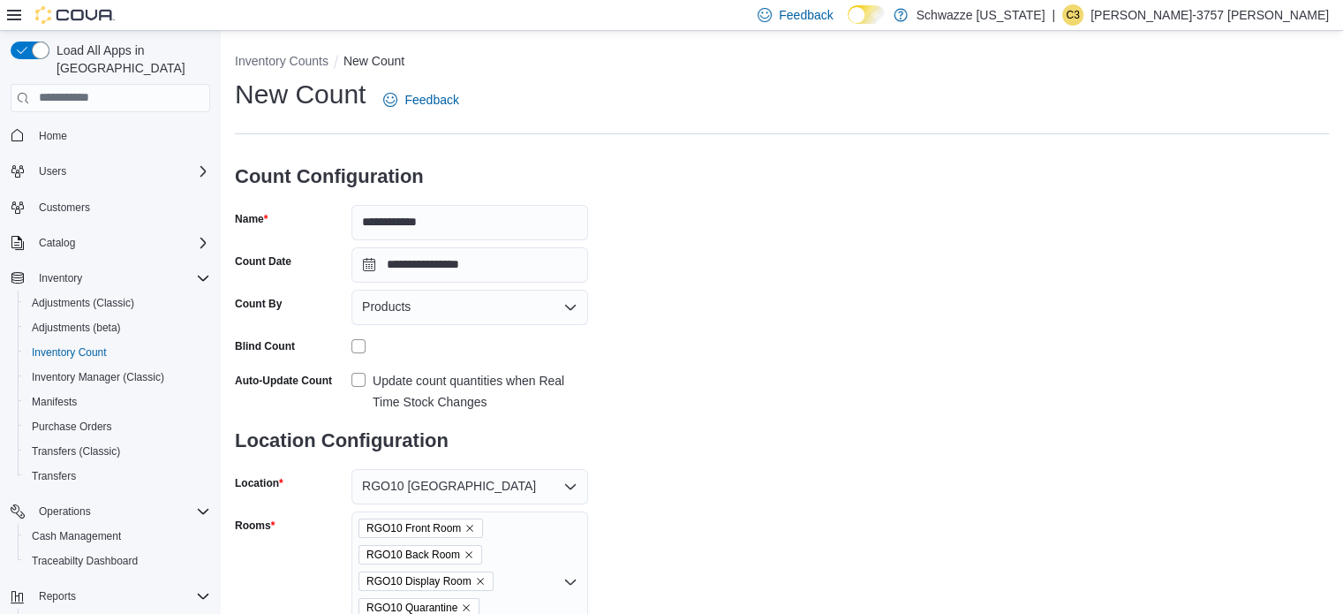
scroll to position [248, 0]
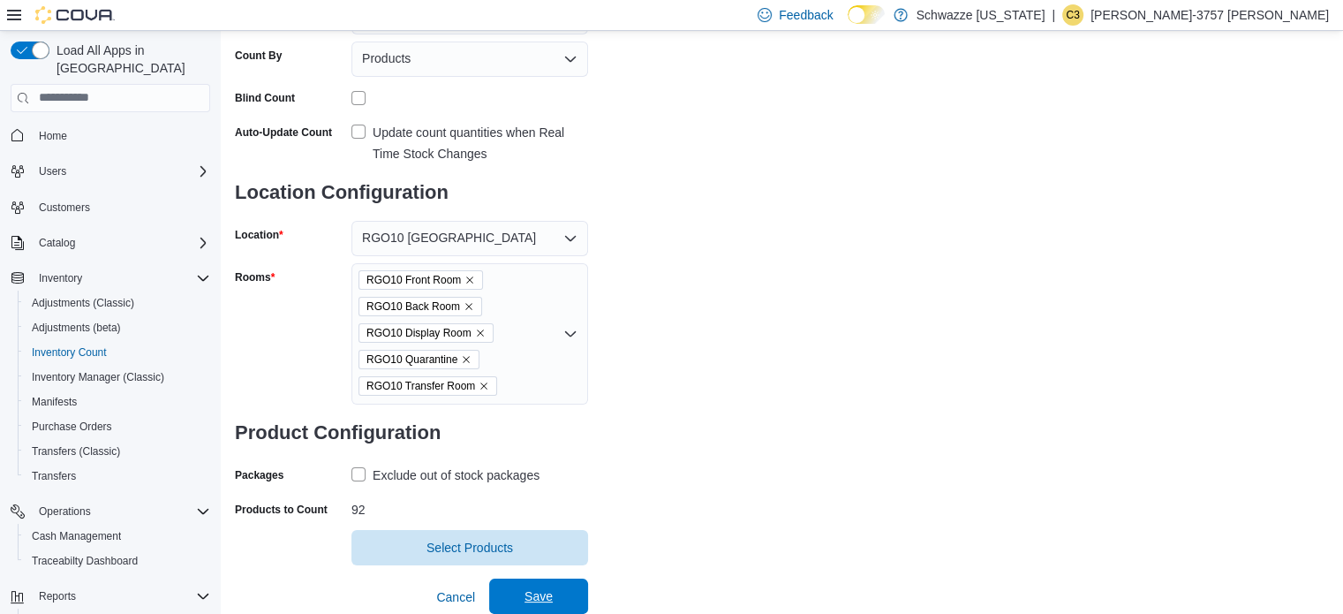
click at [547, 597] on span "Save" at bounding box center [538, 596] width 28 height 18
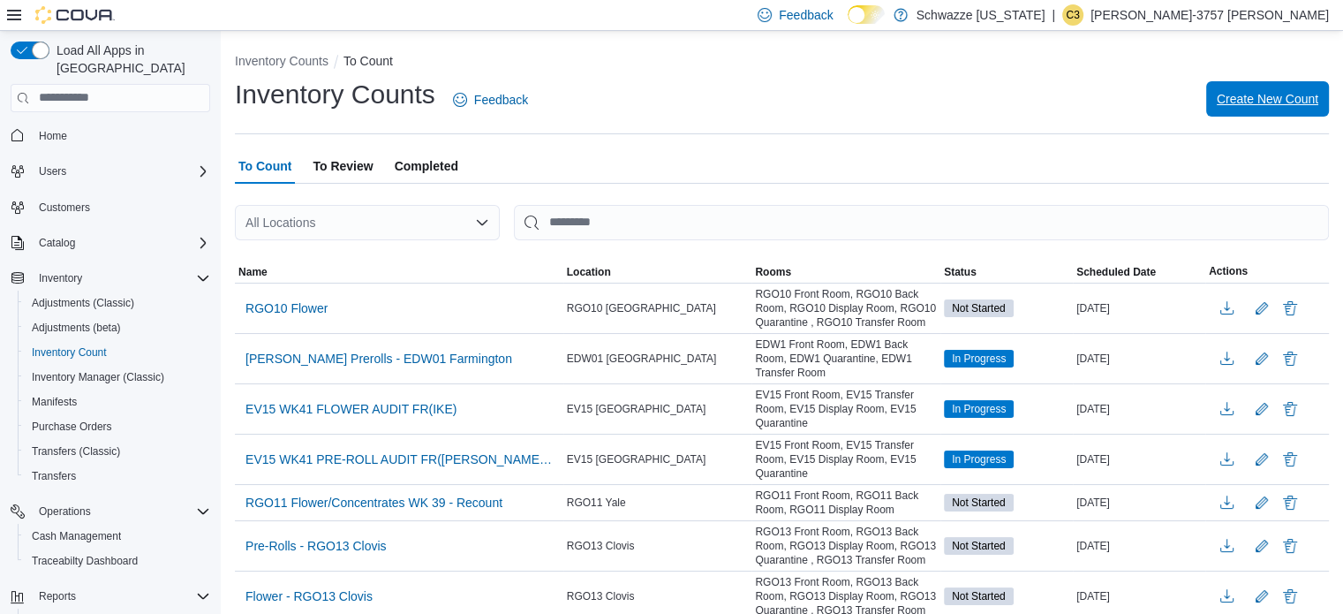
click at [1256, 109] on span "Create New Count" at bounding box center [1267, 98] width 102 height 35
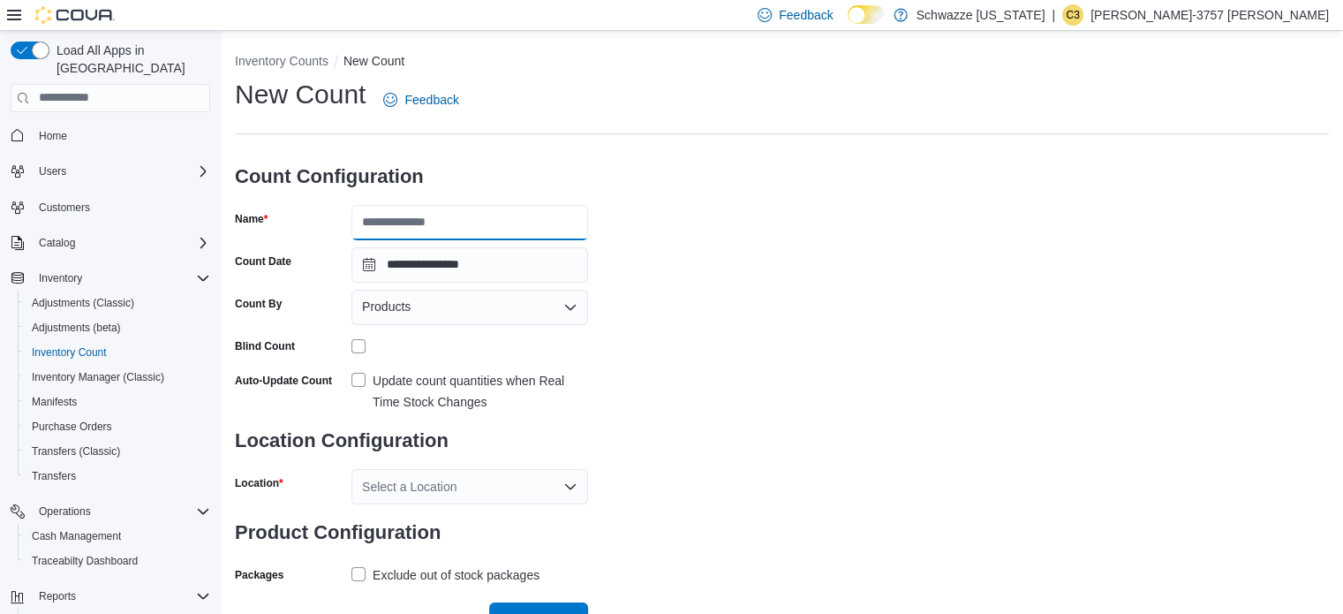
click at [486, 235] on input "Name" at bounding box center [469, 222] width 237 height 35
click at [478, 229] on input "Name" at bounding box center [469, 222] width 237 height 35
type input "**********"
click at [704, 313] on div "**********" at bounding box center [782, 332] width 1094 height 511
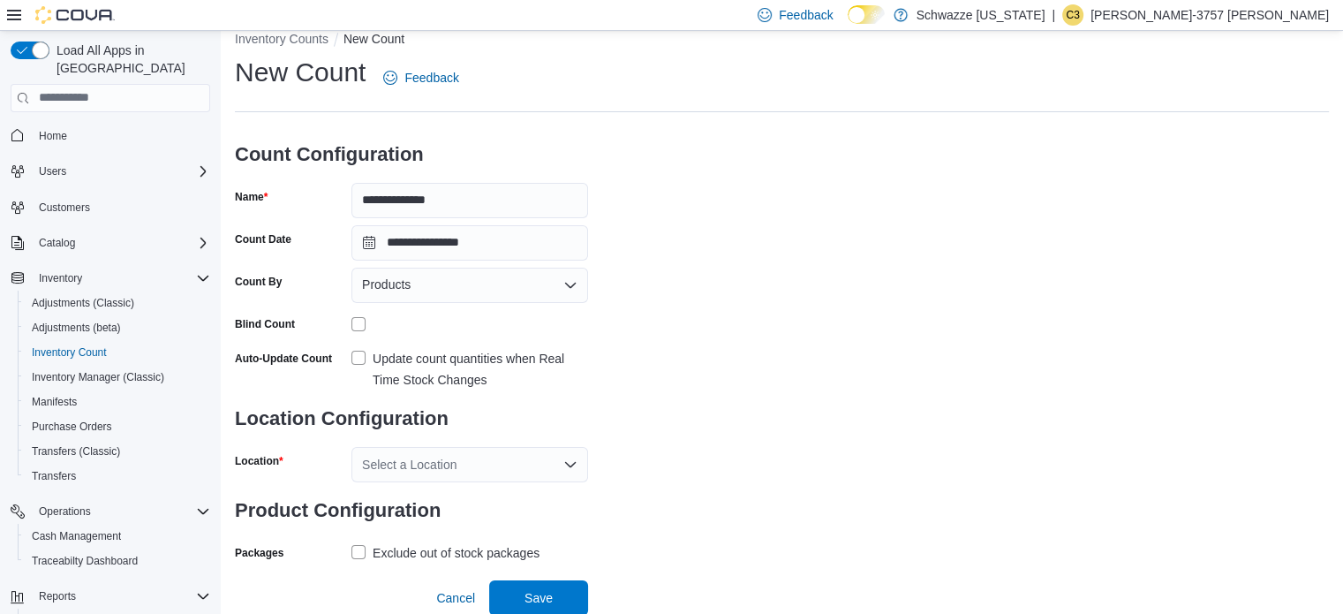
click at [456, 358] on div "Update count quantities when Real Time Stock Changes" at bounding box center [480, 369] width 215 height 42
click at [725, 374] on div "**********" at bounding box center [782, 310] width 1094 height 511
click at [495, 454] on div "Select a Location" at bounding box center [469, 463] width 237 height 35
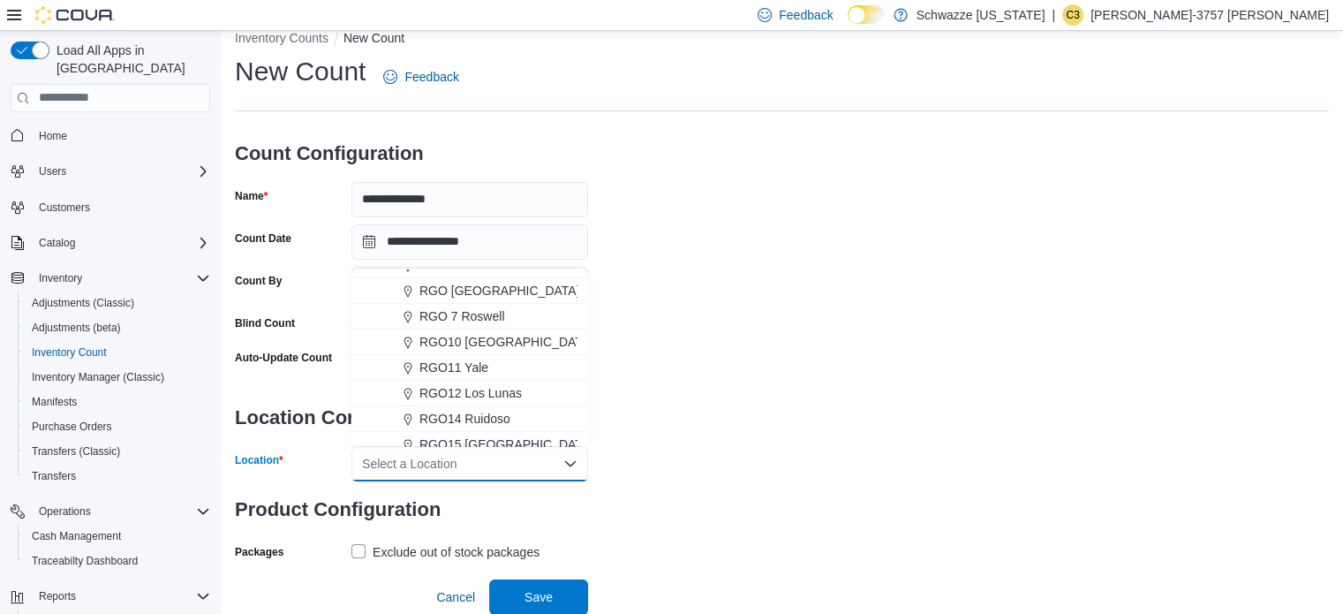
scroll to position [603, 0]
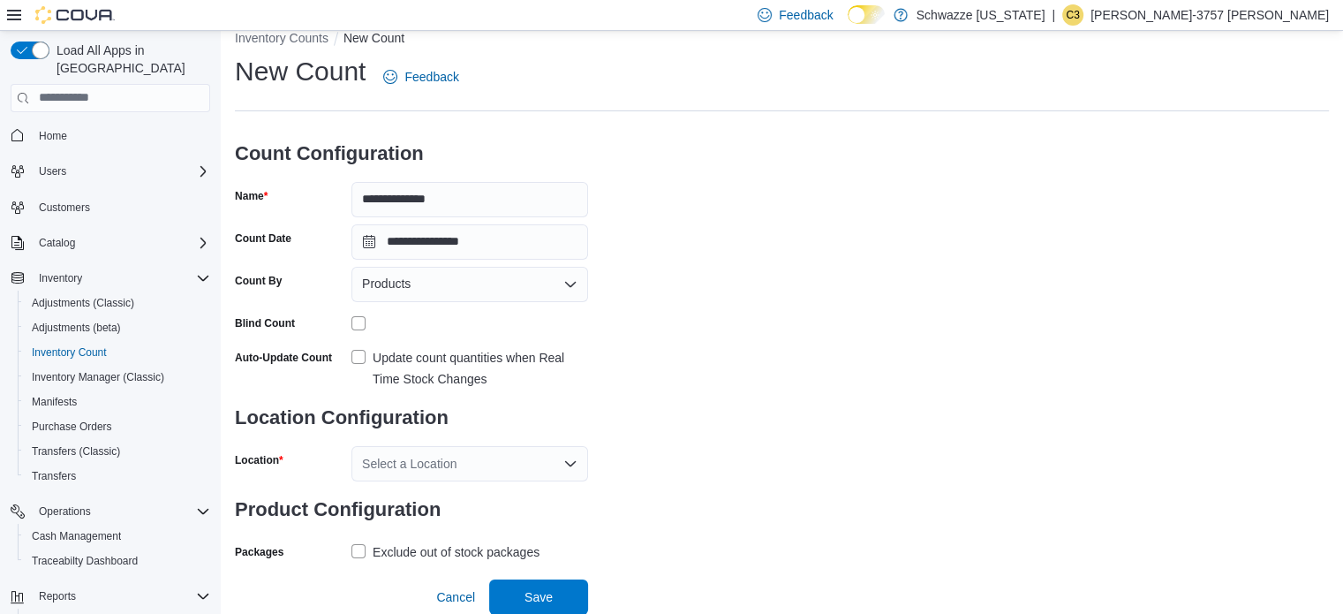
click at [767, 420] on div "**********" at bounding box center [782, 309] width 1094 height 511
click at [468, 466] on div "Select a Location" at bounding box center [469, 463] width 237 height 35
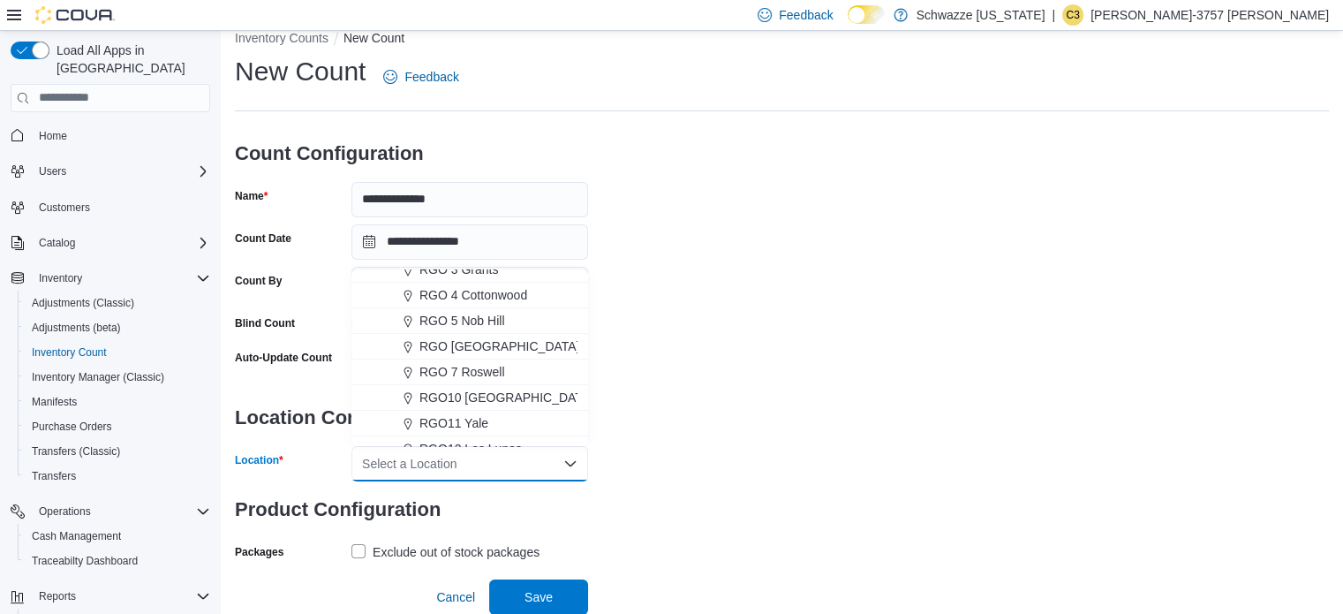
scroll to position [551, 0]
click at [484, 395] on span "RGO10 [GEOGRAPHIC_DATA]" at bounding box center [506, 397] width 174 height 18
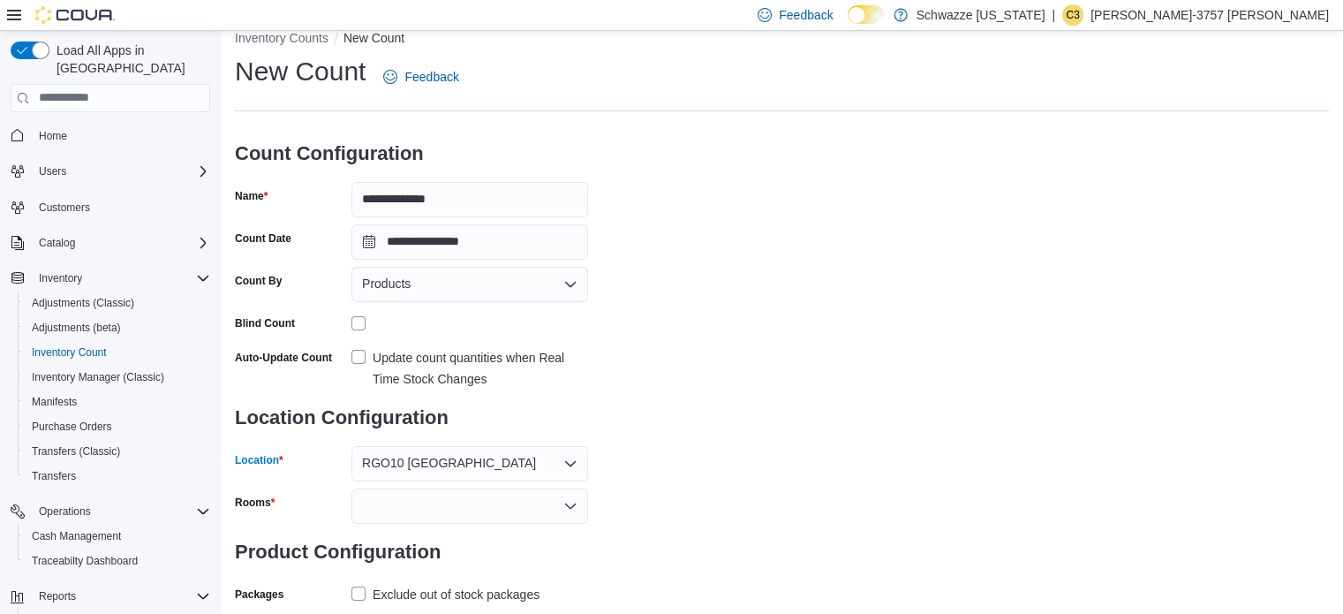
click at [757, 414] on div "**********" at bounding box center [782, 330] width 1094 height 553
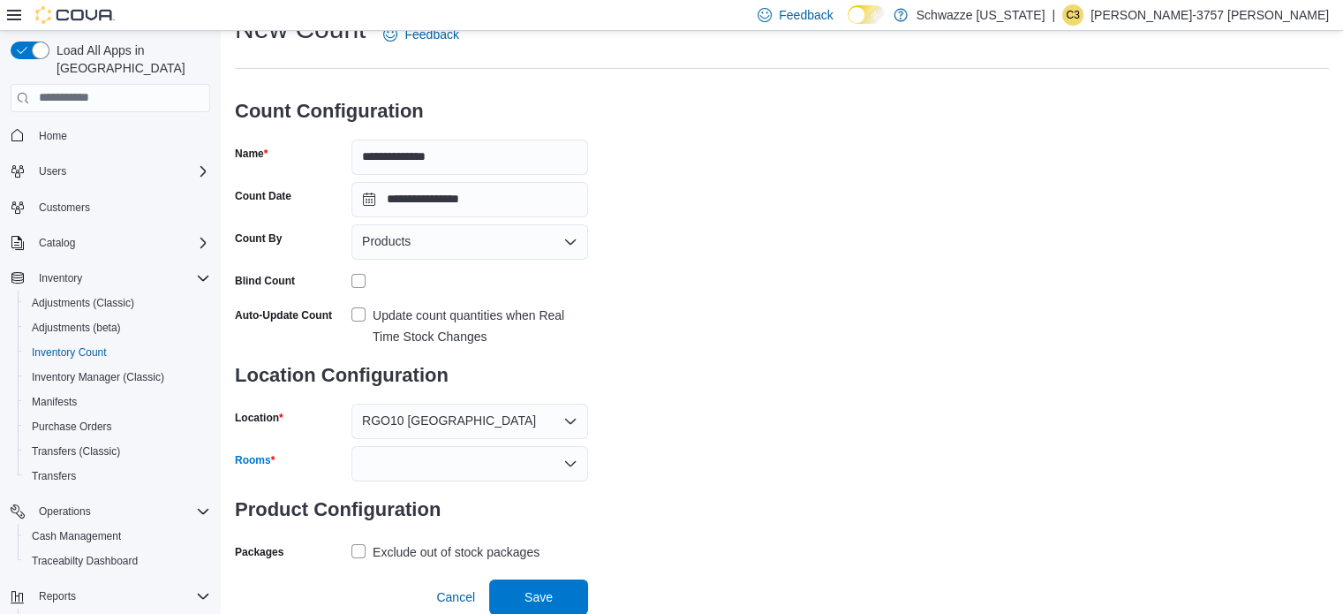
click at [506, 451] on div at bounding box center [469, 463] width 237 height 35
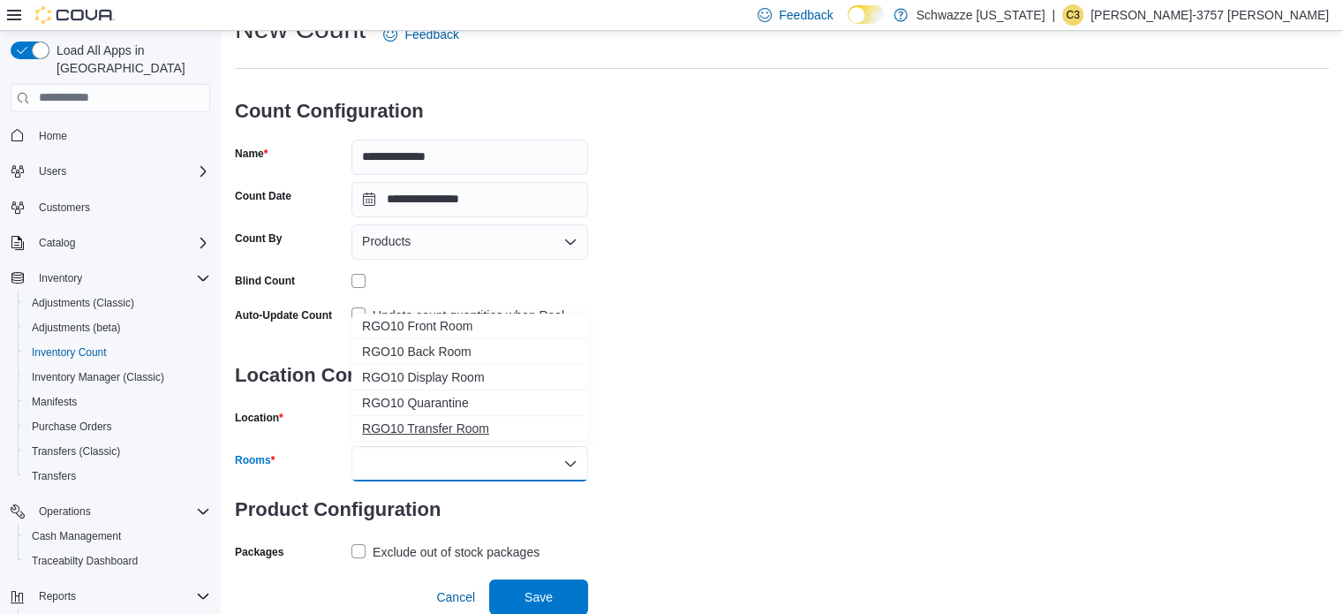
click at [463, 431] on span "RGO10 Transfer Room" at bounding box center [469, 428] width 215 height 18
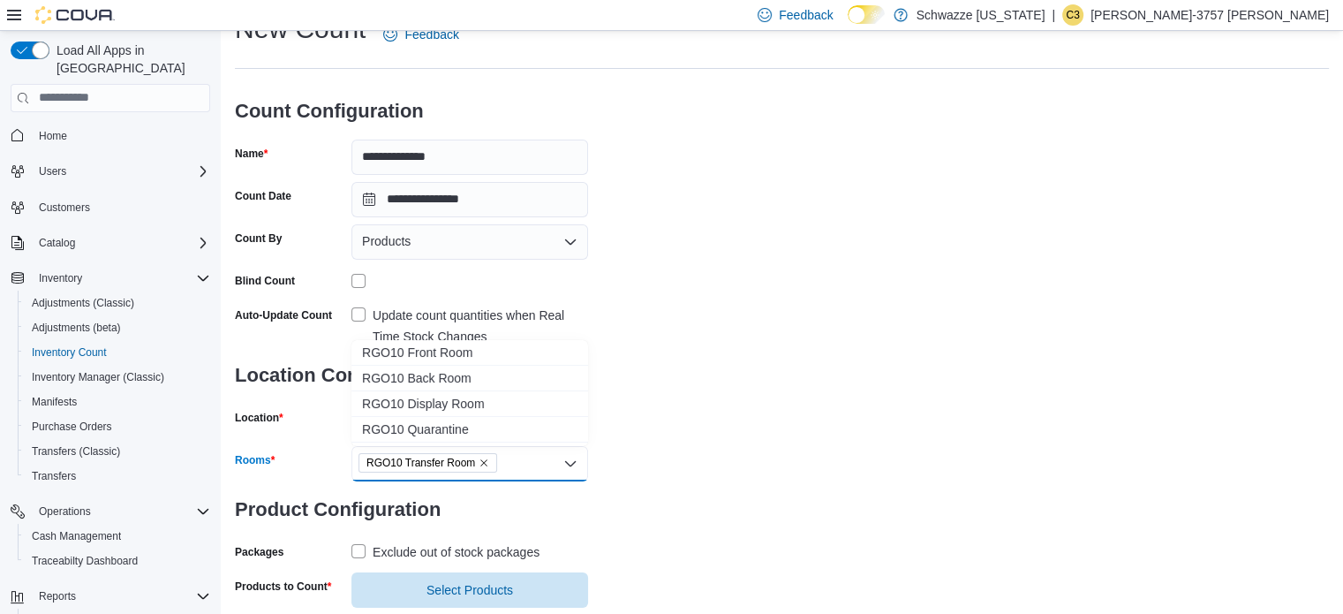
click at [463, 431] on span "RGO10 Quarantine" at bounding box center [469, 429] width 215 height 18
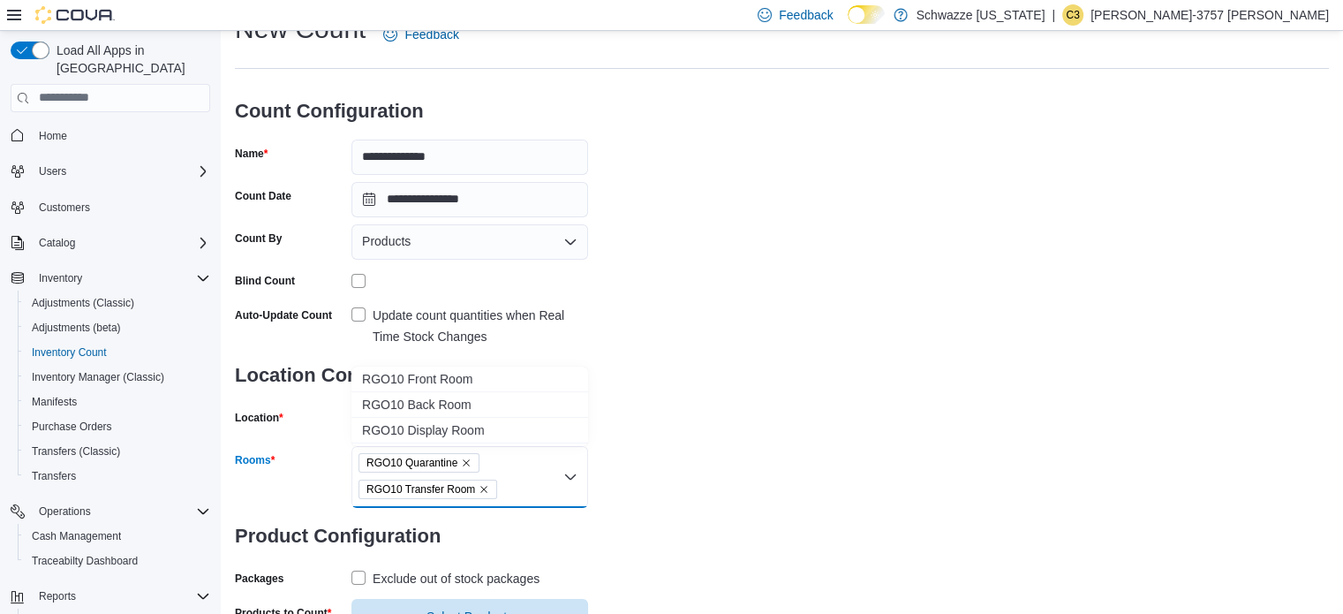
click at [463, 431] on span "RGO10 Display Room" at bounding box center [469, 430] width 215 height 18
click at [463, 413] on span "RGO10 Back Room" at bounding box center [469, 404] width 215 height 18
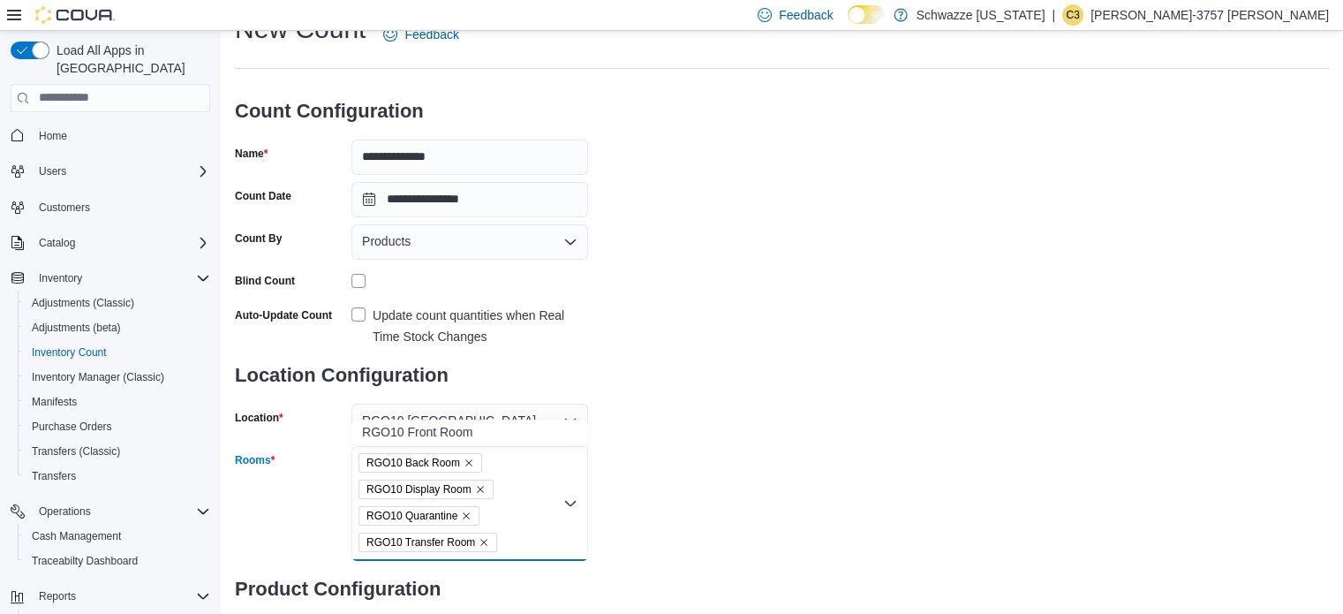
click at [463, 431] on span "RGO10 Front Room" at bounding box center [469, 432] width 215 height 18
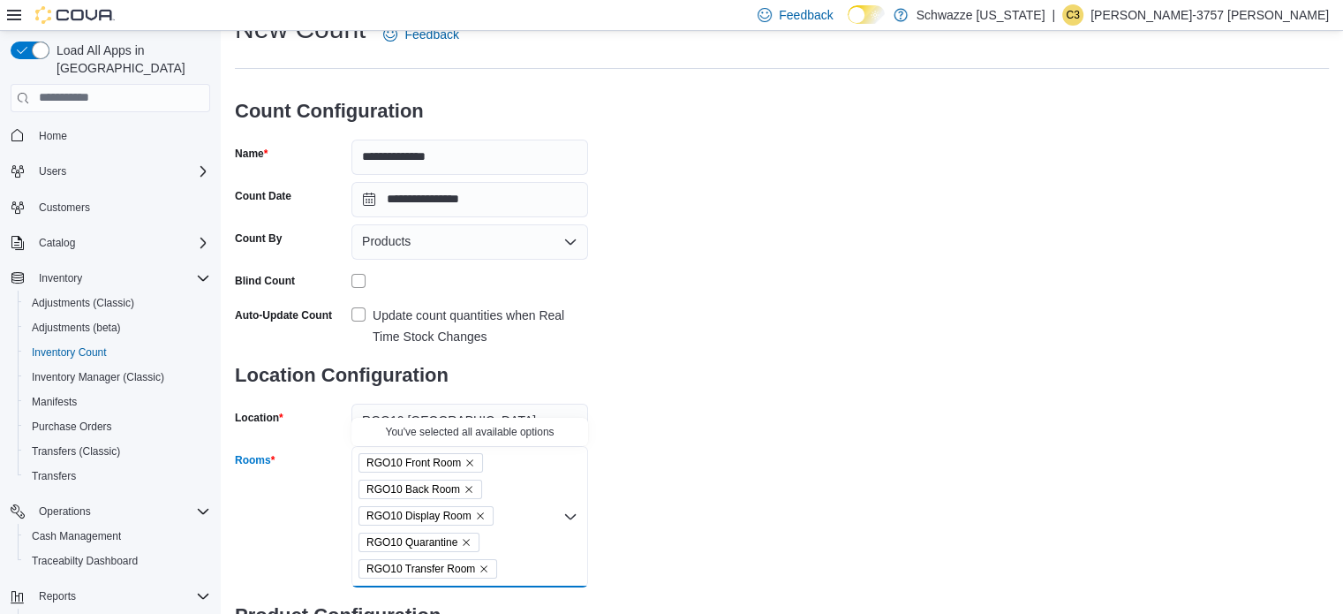
click at [689, 406] on div "**********" at bounding box center [782, 362] width 1094 height 702
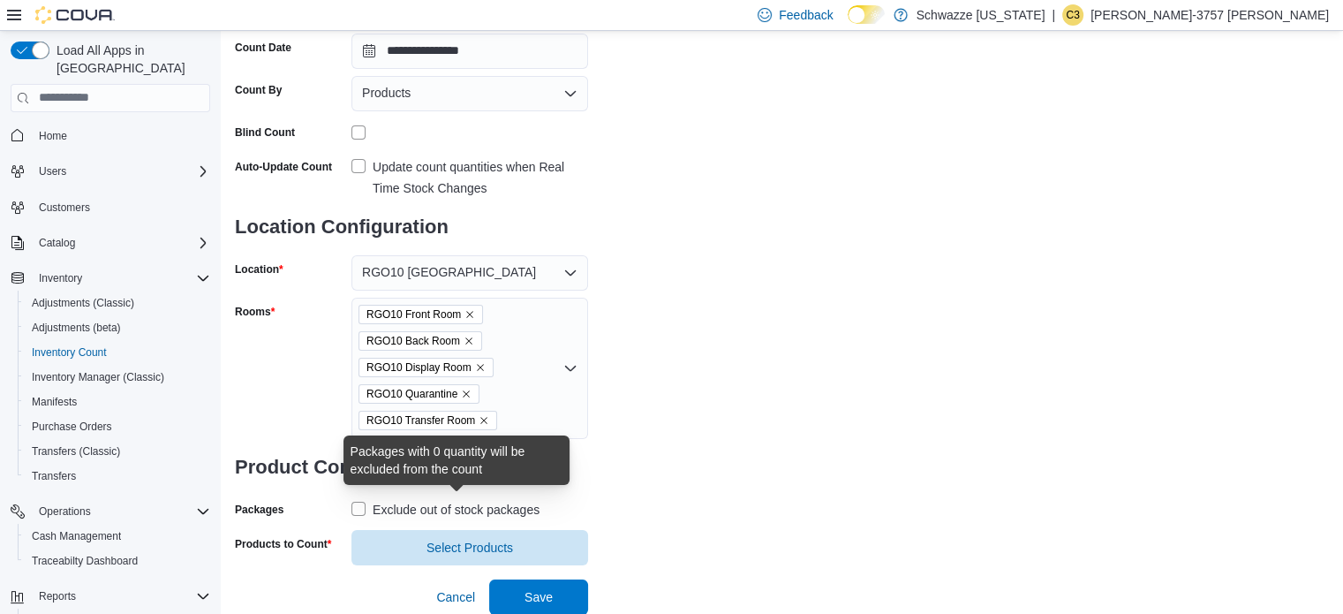
click at [500, 502] on div "Exclude out of stock packages" at bounding box center [456, 509] width 167 height 21
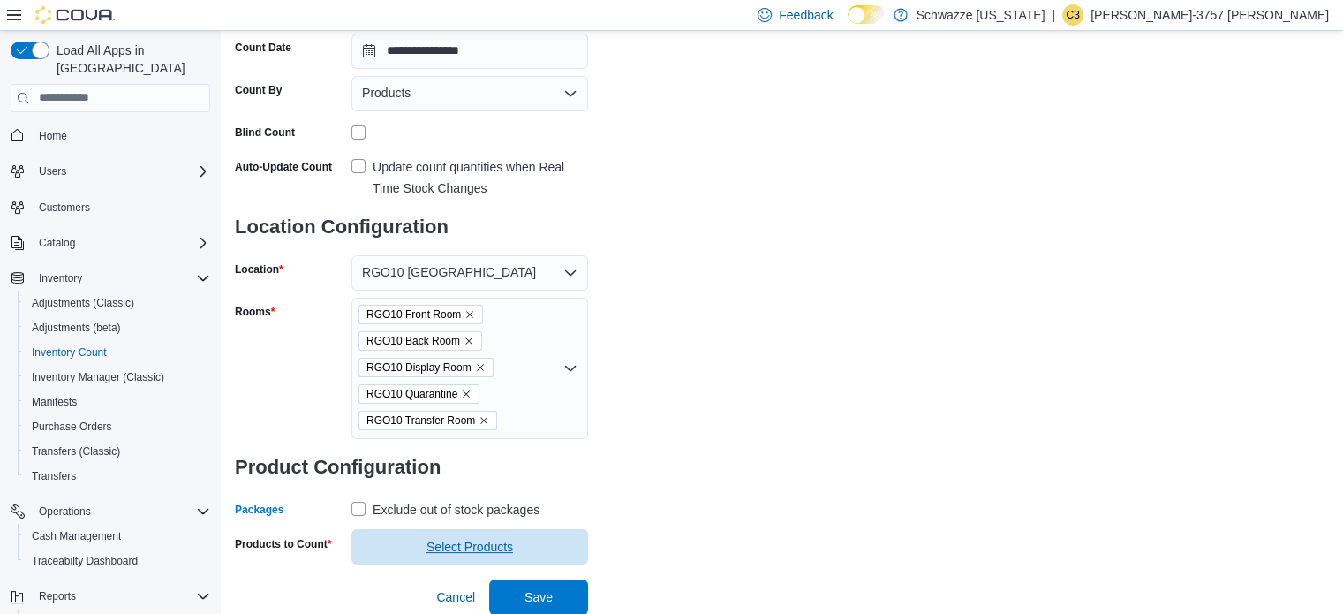
click at [498, 543] on span "Select Products" at bounding box center [469, 547] width 87 height 18
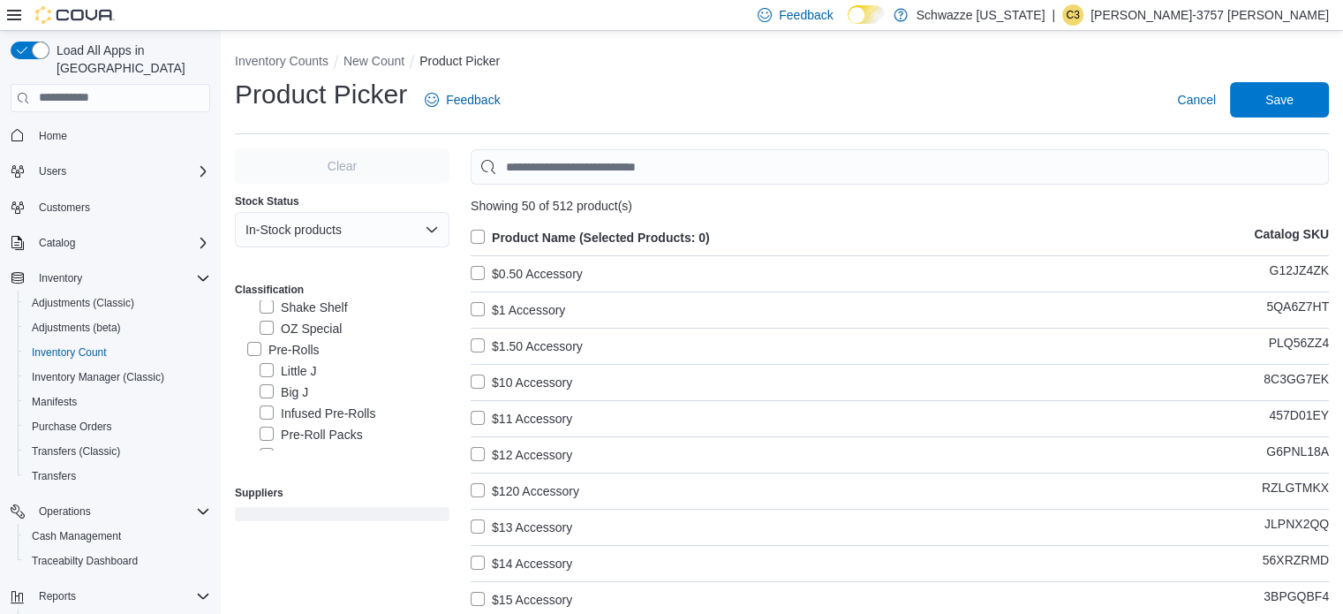
scroll to position [131, 0]
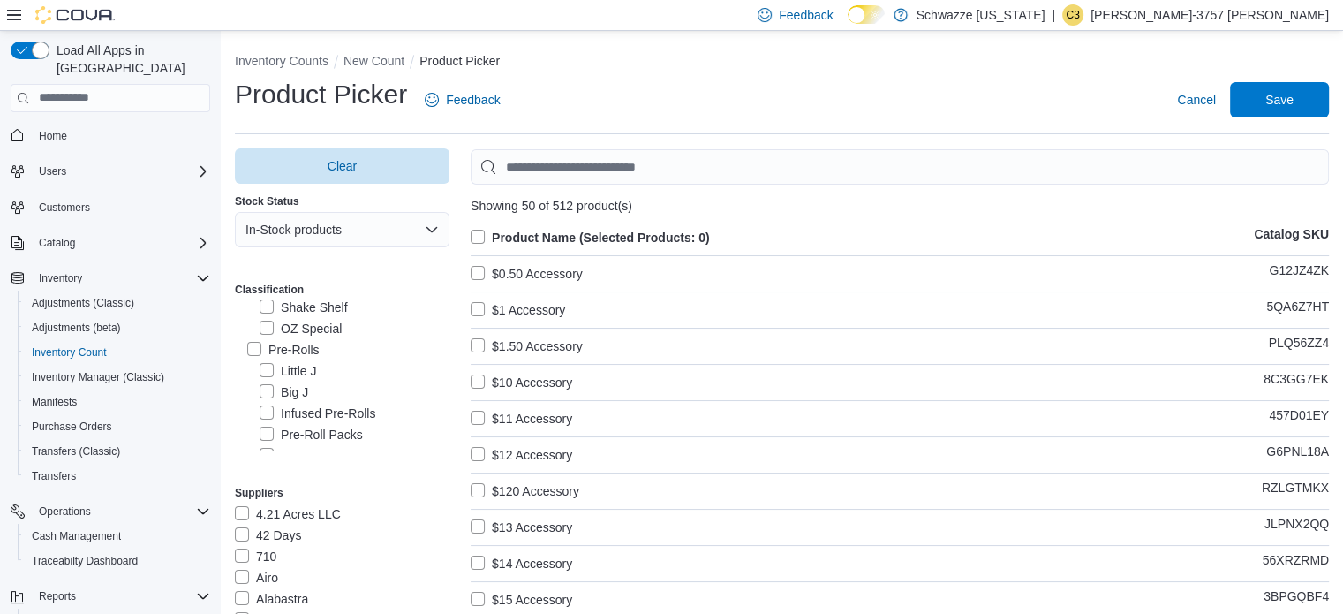
click at [305, 348] on label "Pre-Rolls" at bounding box center [283, 349] width 72 height 21
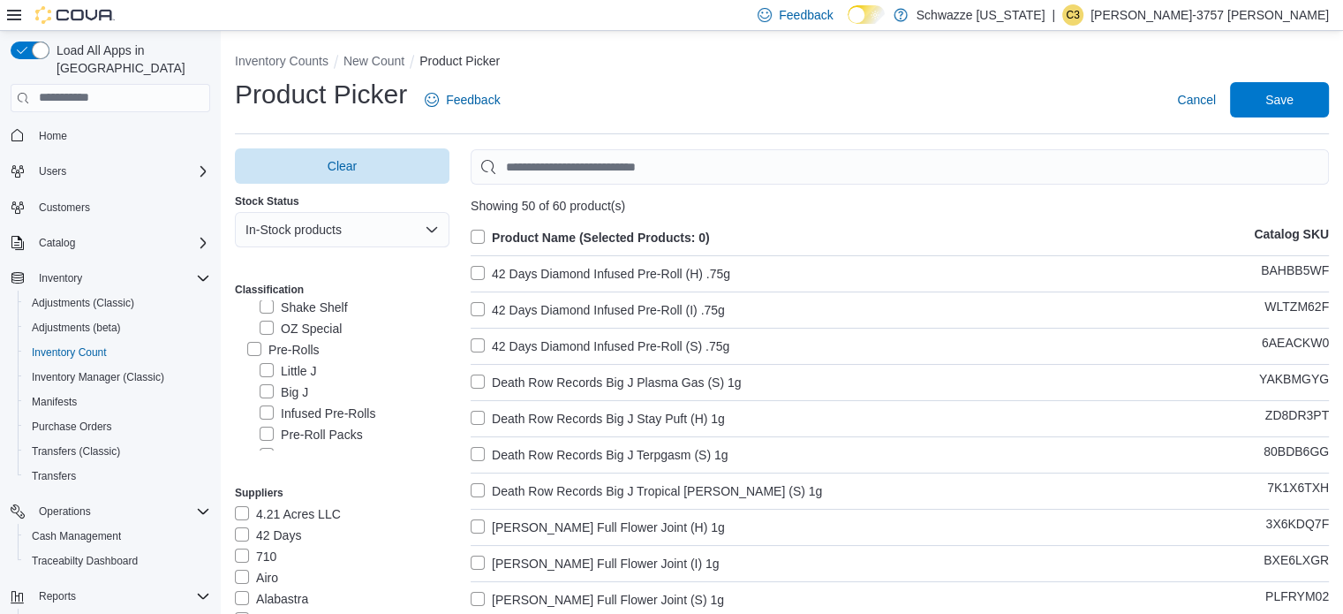
click at [516, 236] on label "Product Name (Selected Products: 0)" at bounding box center [590, 237] width 239 height 21
click at [1293, 104] on span "Save" at bounding box center [1279, 99] width 28 height 18
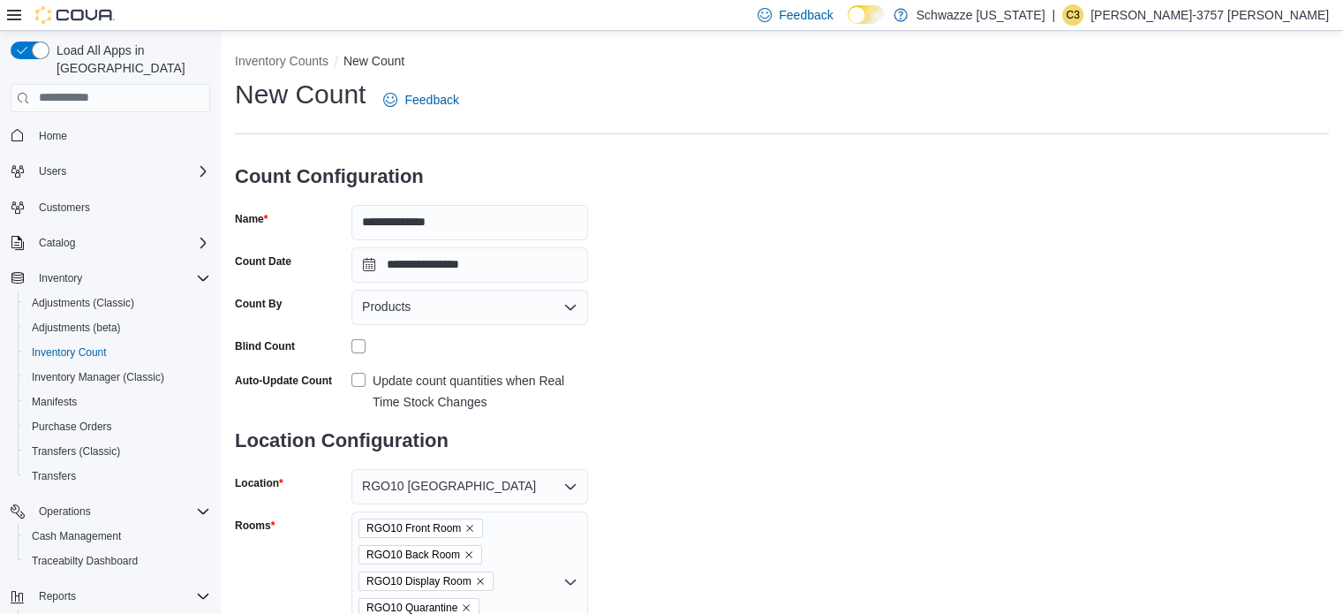
scroll to position [248, 0]
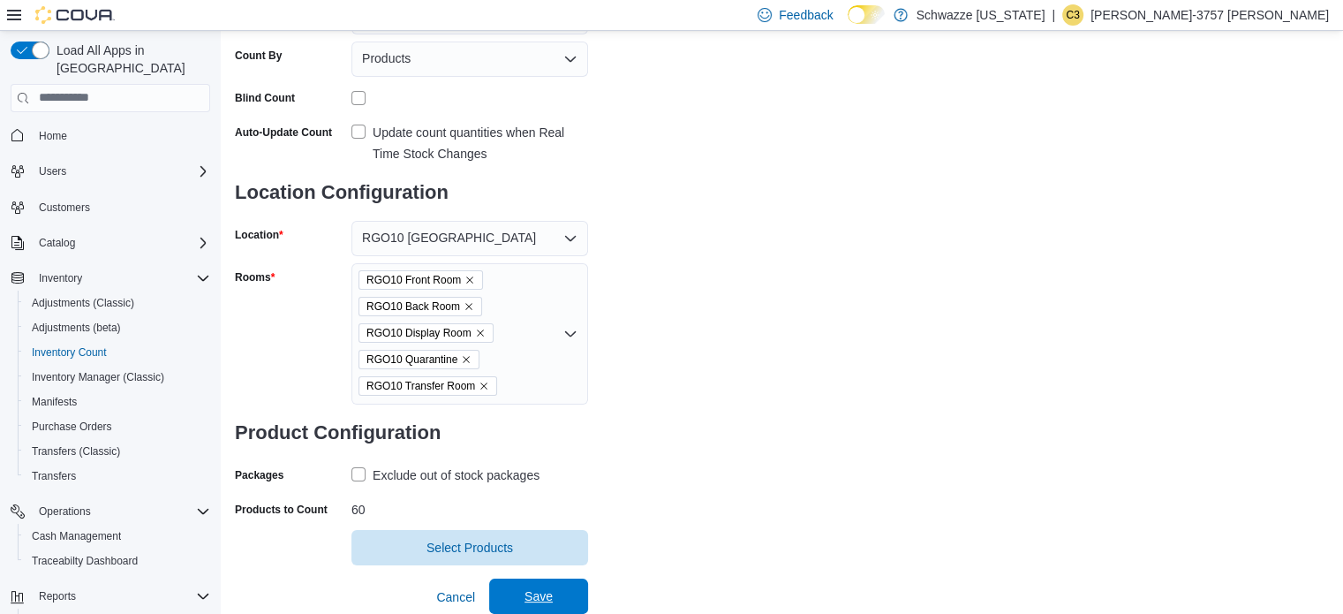
click at [567, 595] on span "Save" at bounding box center [539, 595] width 78 height 35
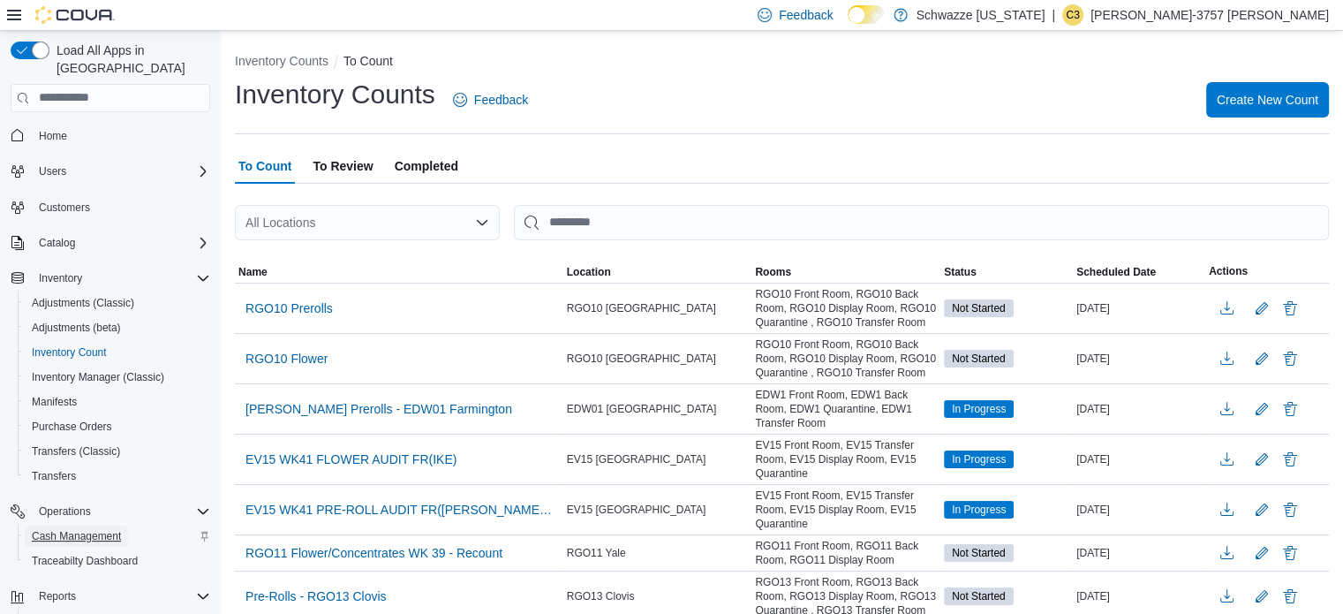
click at [93, 529] on span "Cash Management" at bounding box center [76, 536] width 89 height 14
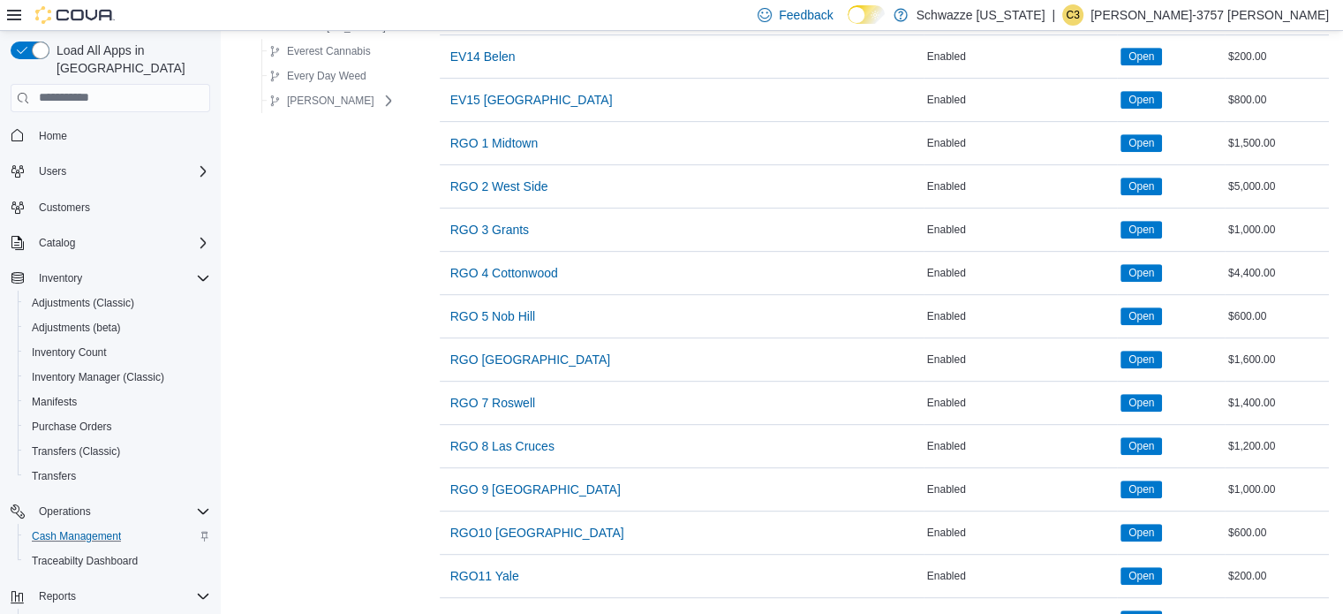
scroll to position [809, 0]
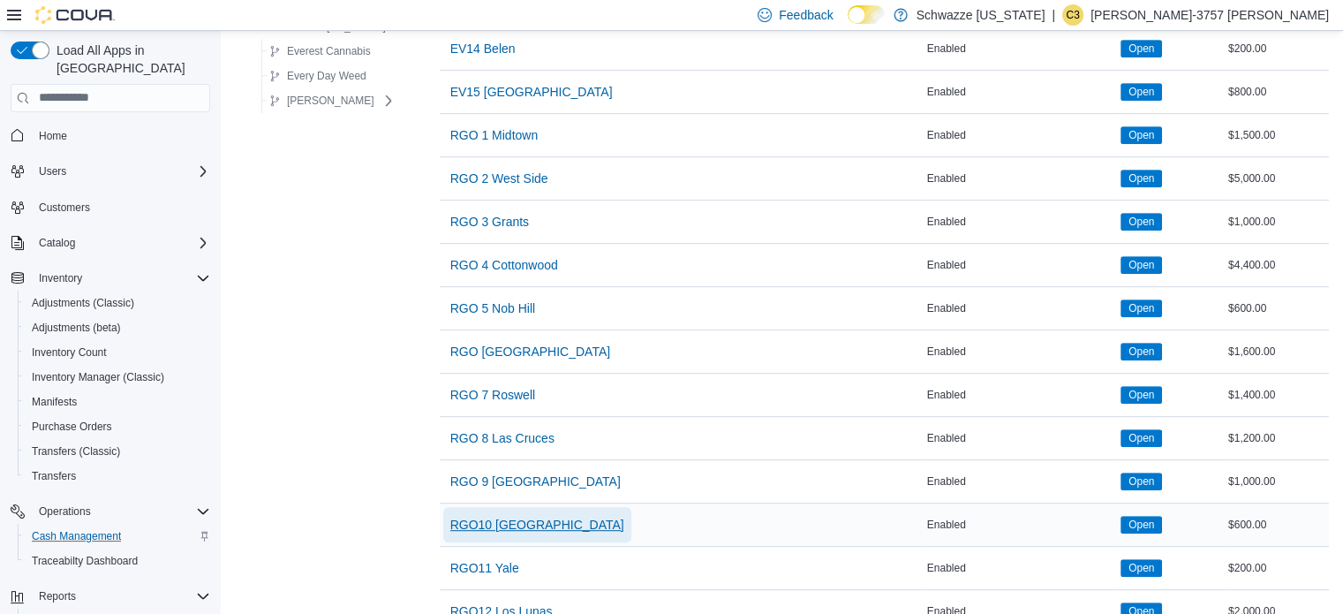
click at [516, 516] on span "RGO10 [GEOGRAPHIC_DATA]" at bounding box center [537, 525] width 174 height 18
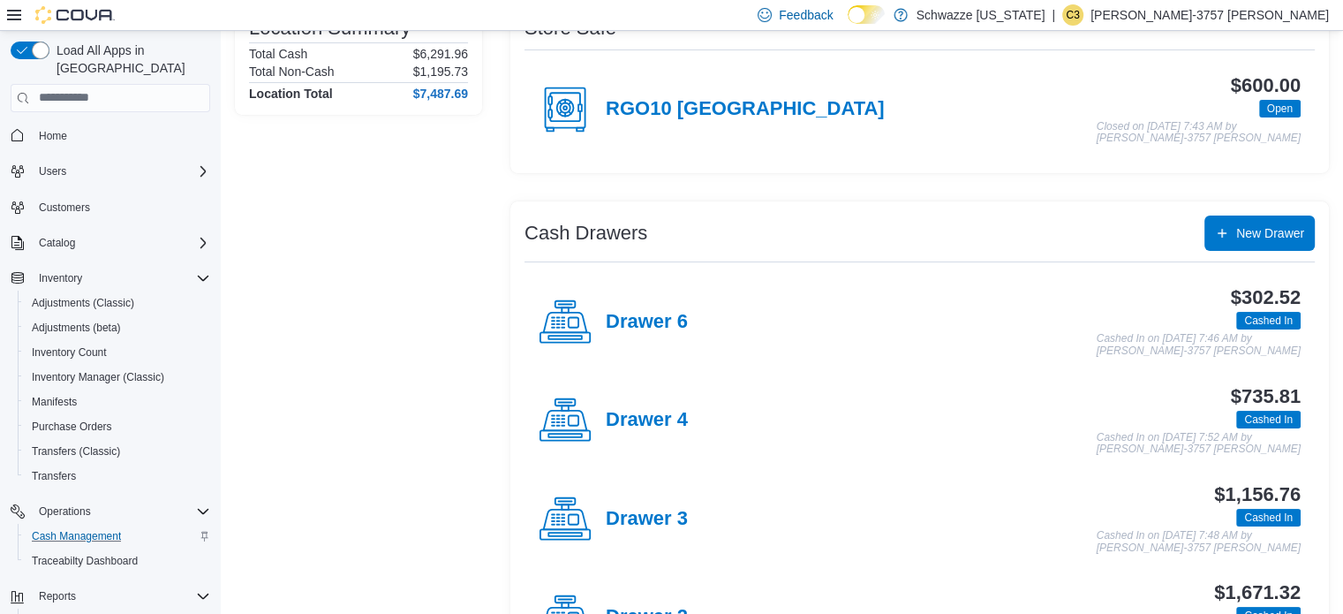
scroll to position [203, 0]
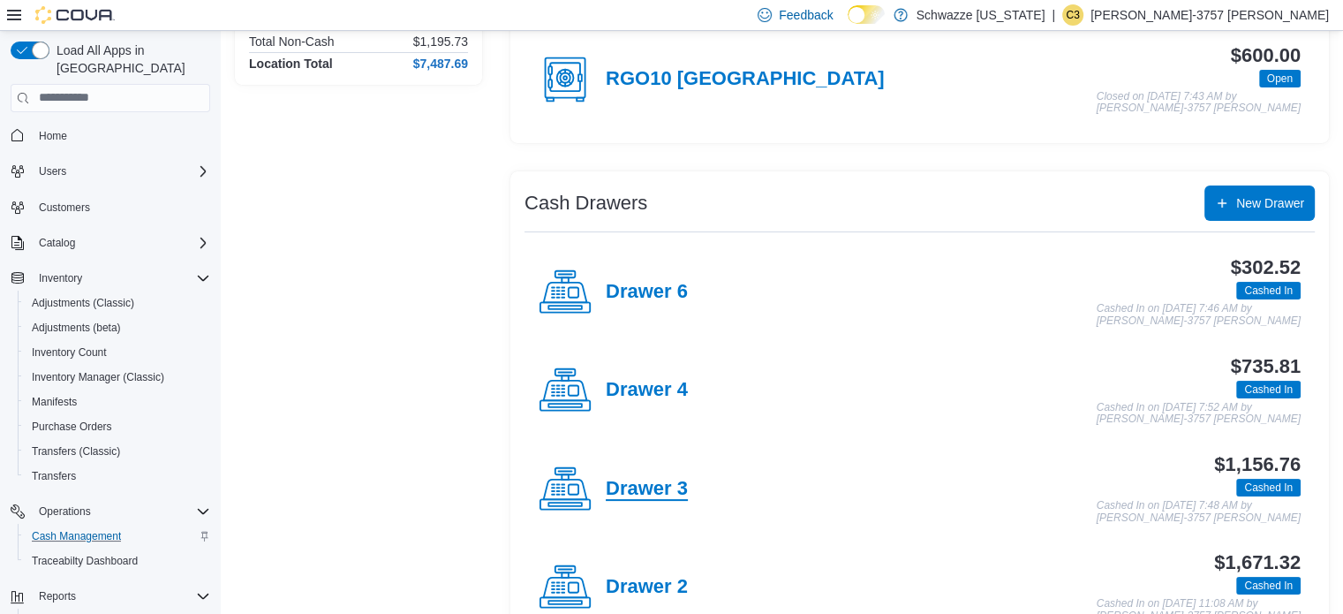
click at [651, 478] on h4 "Drawer 3" at bounding box center [647, 489] width 82 height 23
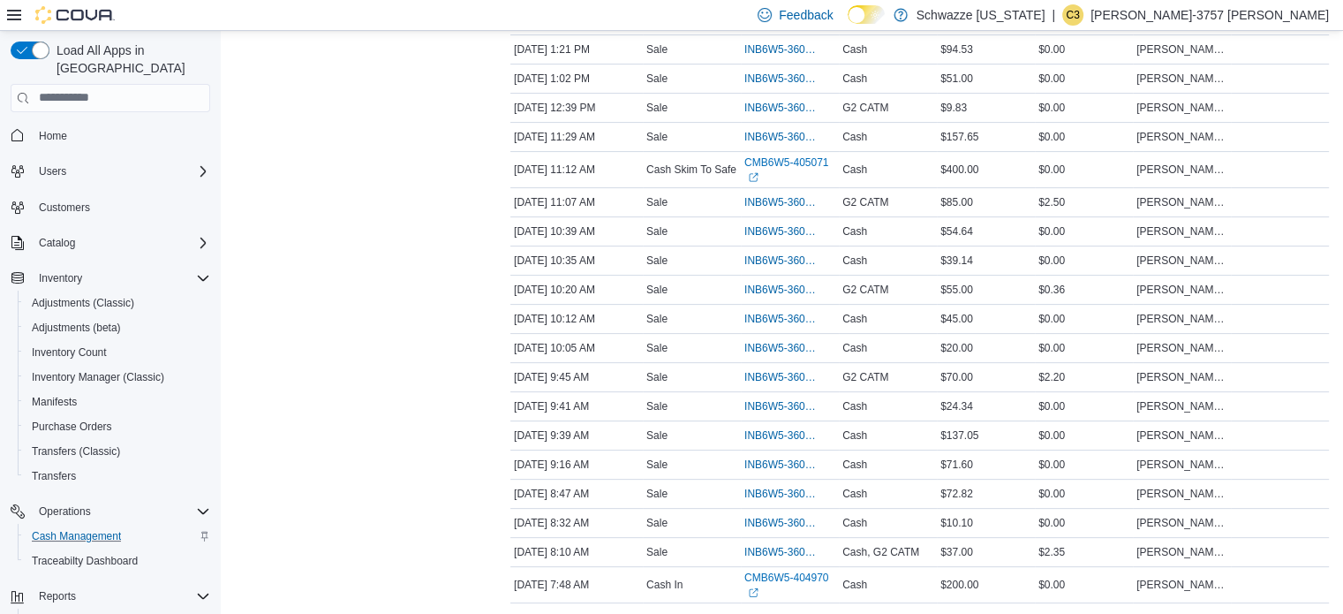
scroll to position [519, 0]
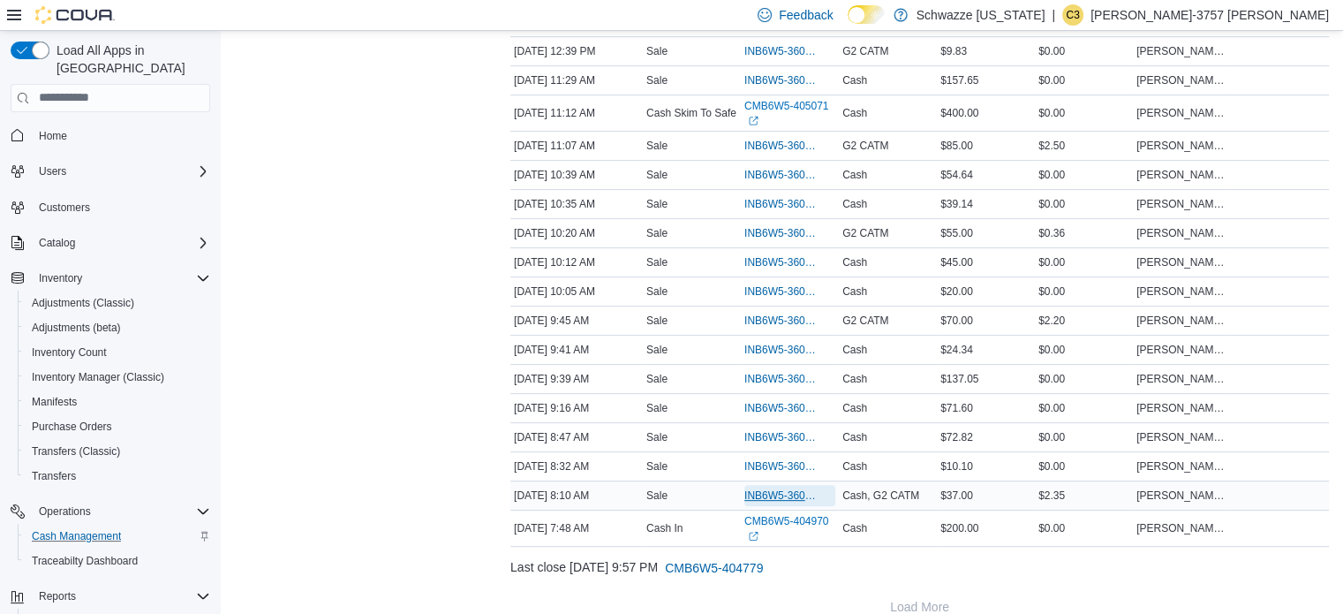
click at [776, 488] on span "INB6W5-3603980" at bounding box center [780, 495] width 73 height 14
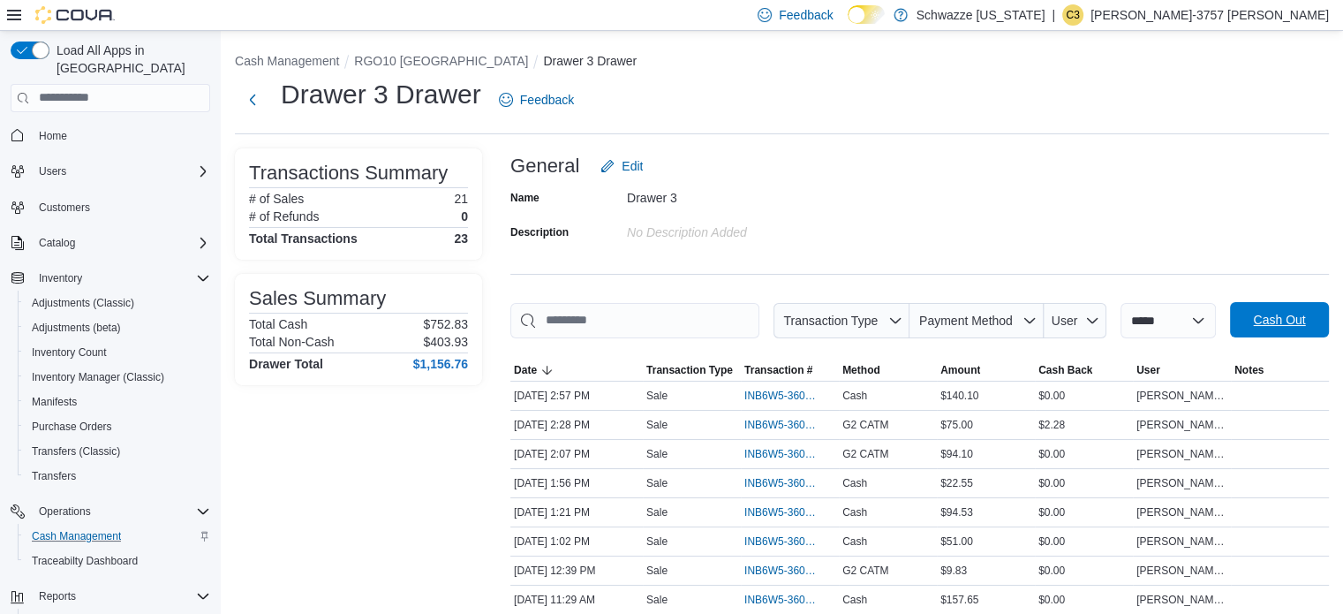
click at [1269, 313] on span "Cash Out" at bounding box center [1279, 320] width 52 height 18
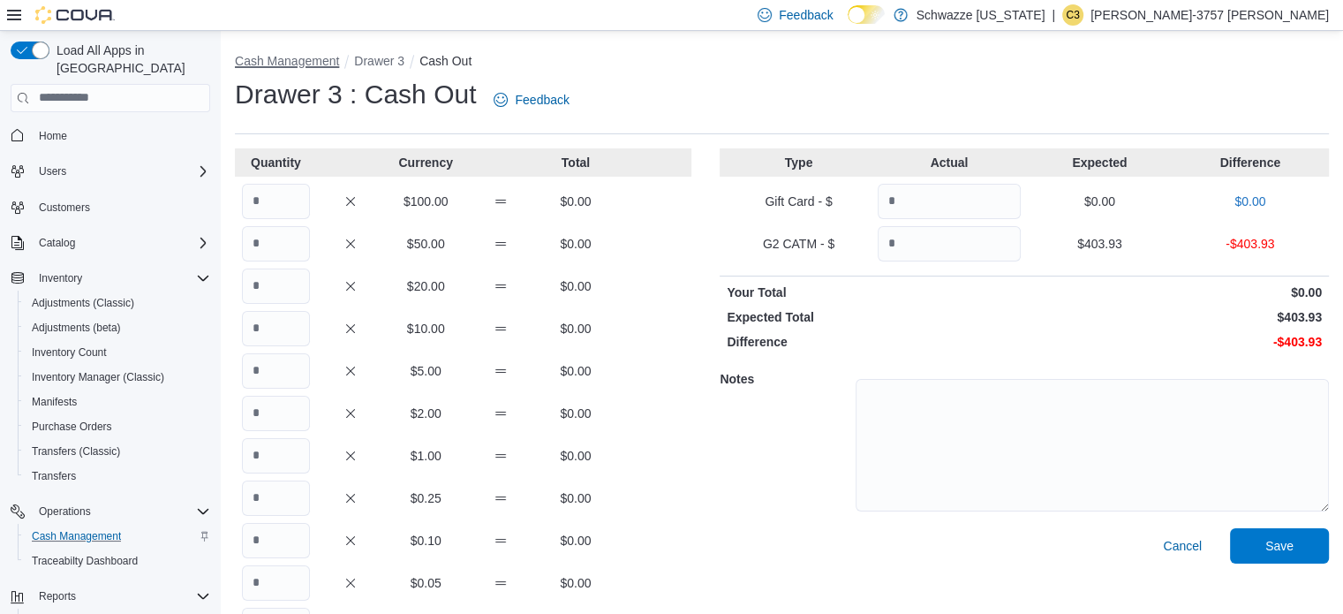
click at [324, 56] on button "Cash Management" at bounding box center [287, 61] width 104 height 14
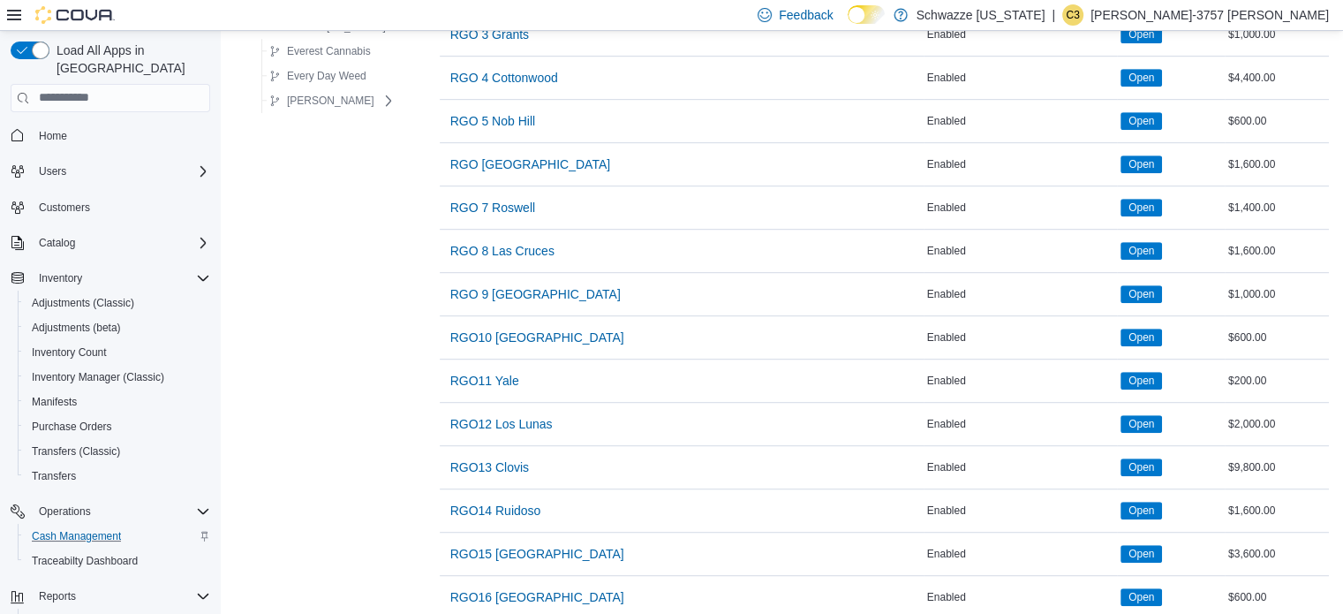
scroll to position [1118, 0]
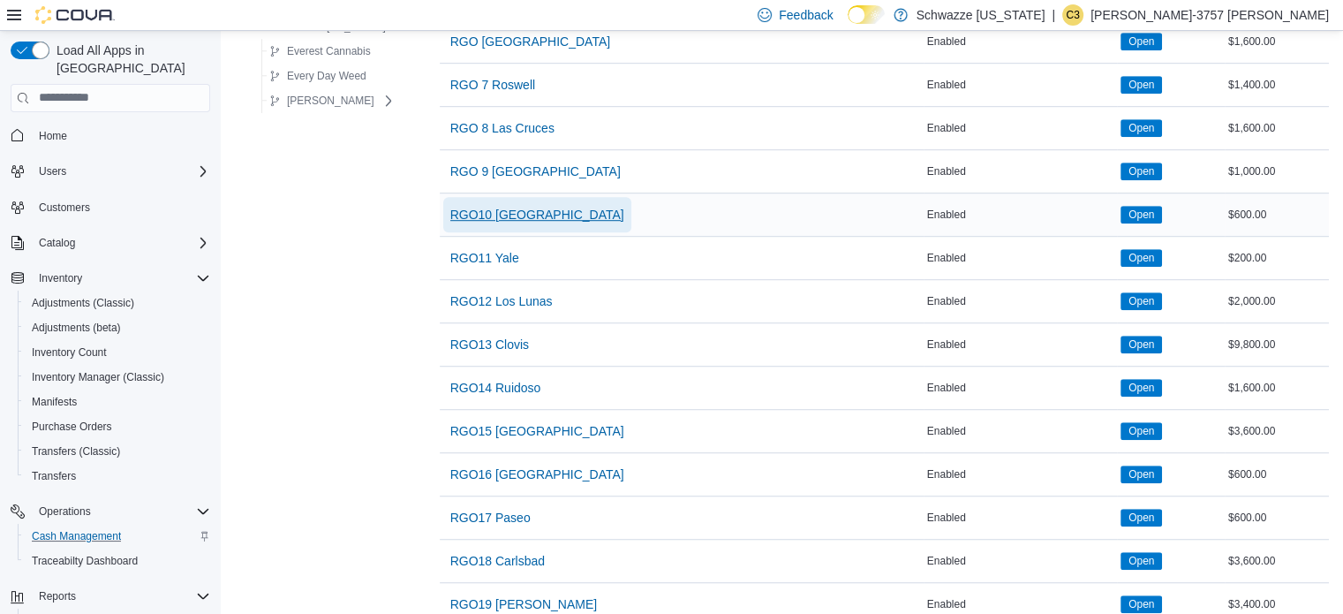
click at [498, 207] on span "RGO10 [GEOGRAPHIC_DATA]" at bounding box center [537, 215] width 174 height 18
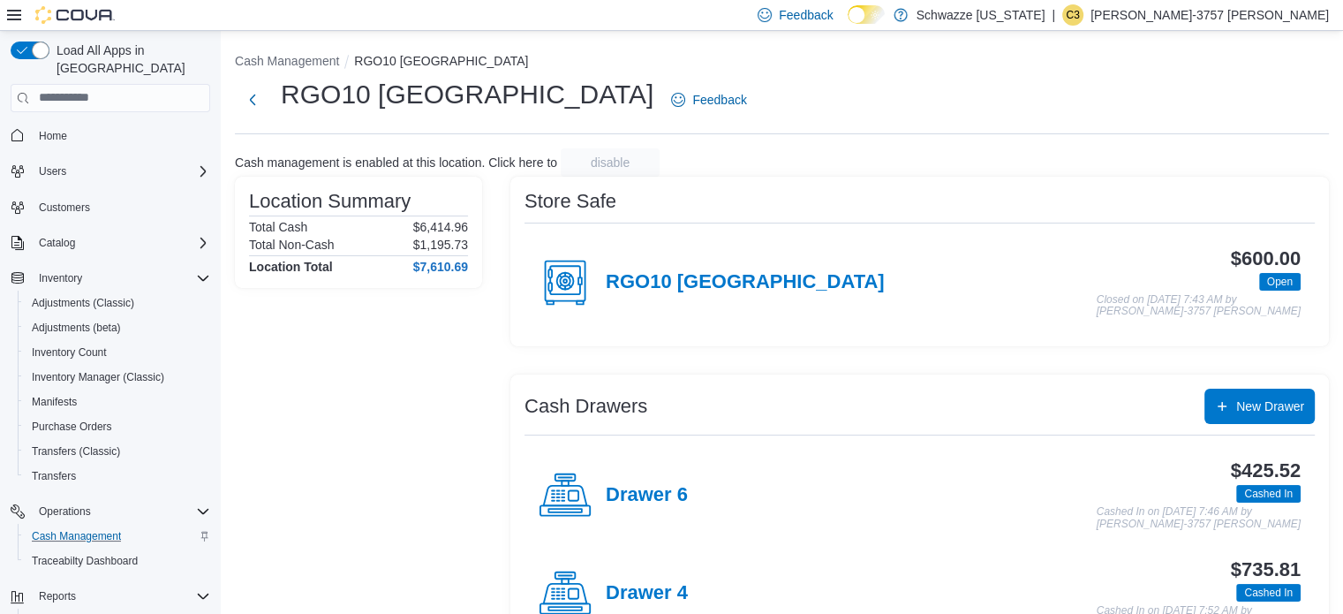
scroll to position [65, 0]
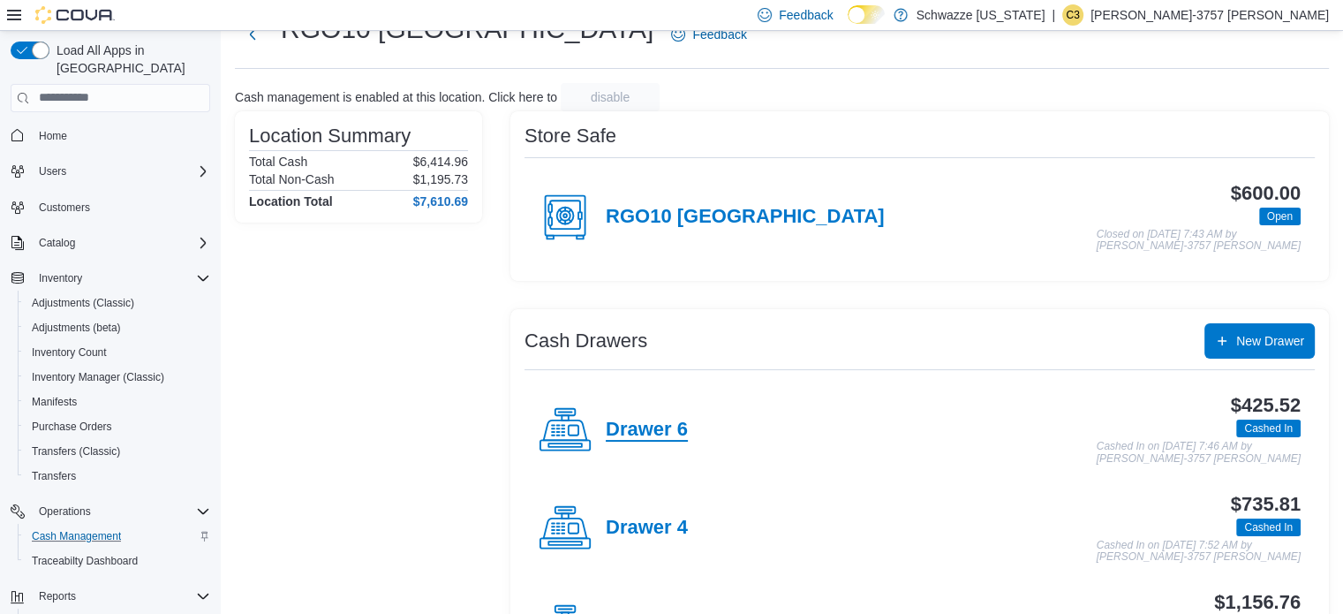
click at [633, 422] on h4 "Drawer 6" at bounding box center [647, 429] width 82 height 23
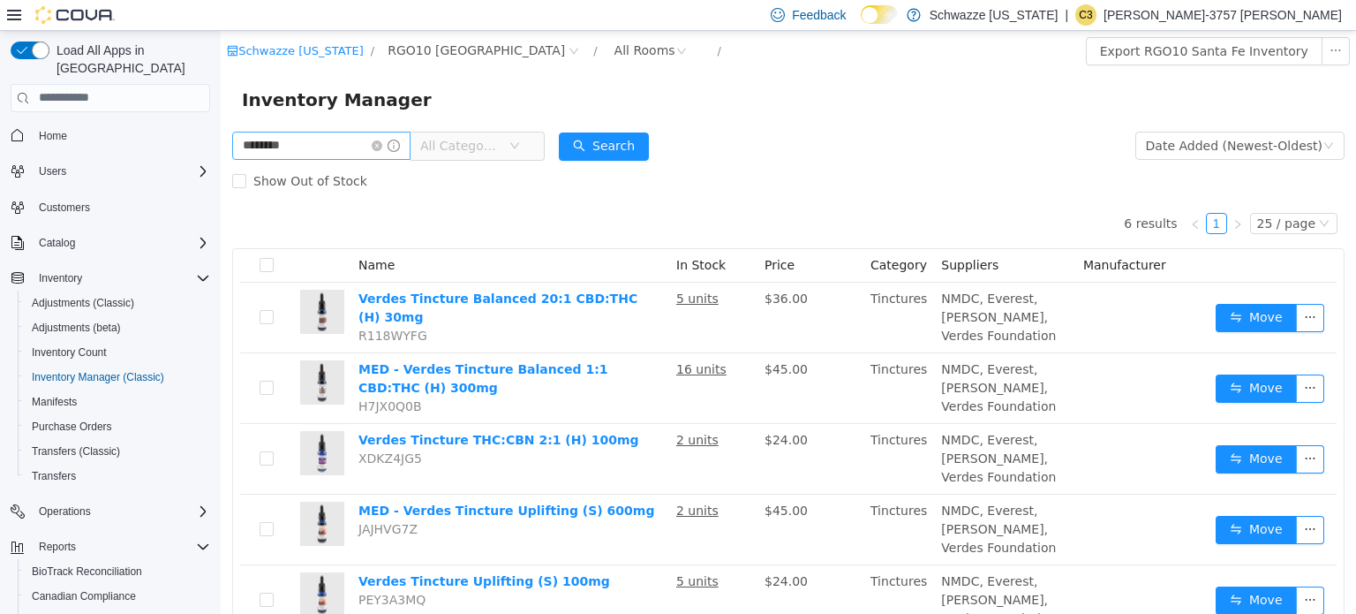
click at [328, 147] on input "********" at bounding box center [321, 145] width 178 height 28
type input "******"
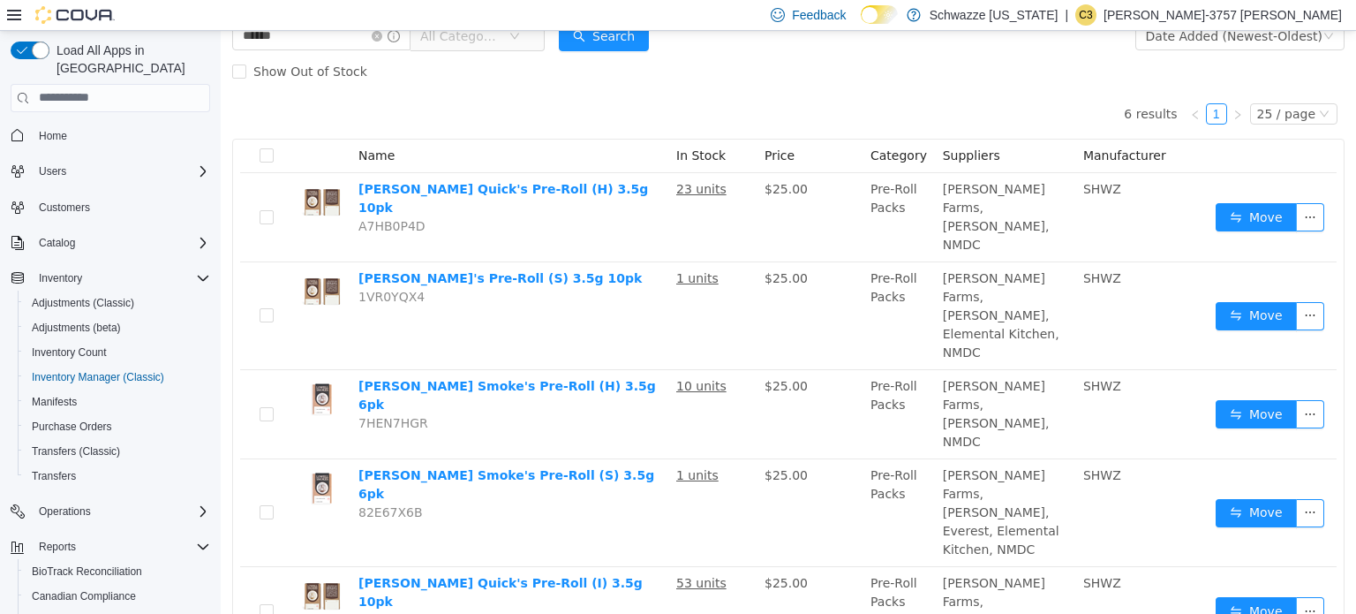
scroll to position [113, 0]
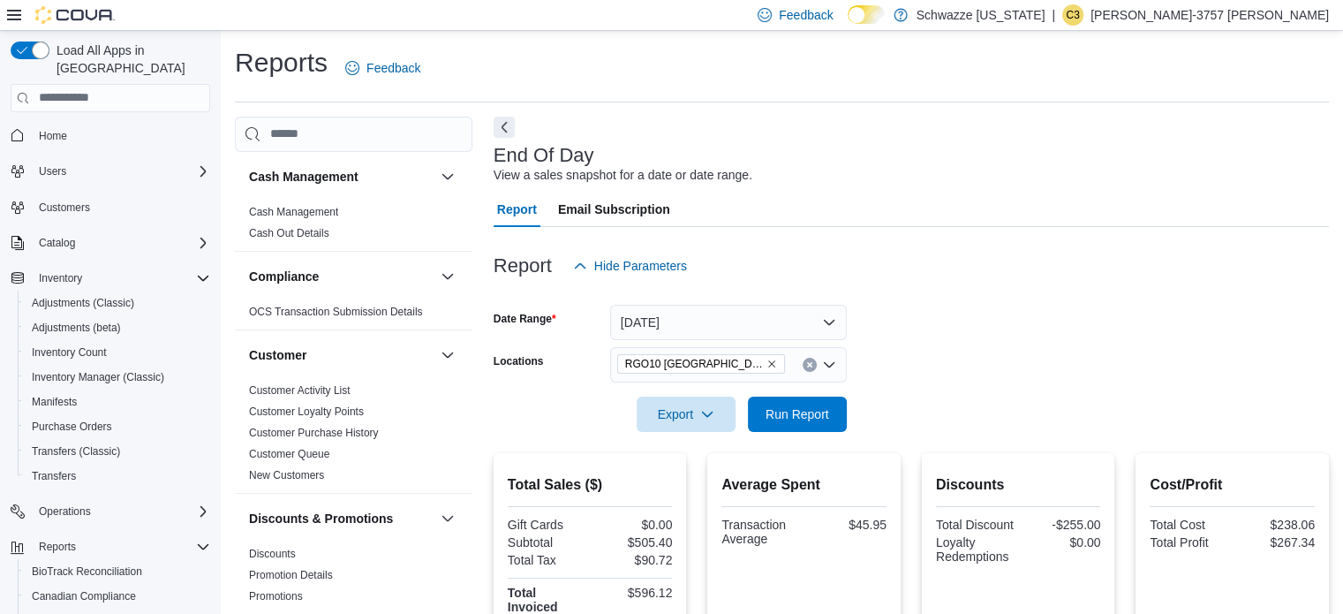
scroll to position [1153, 0]
